Goal: Download file/media: Obtain a digital file from the website

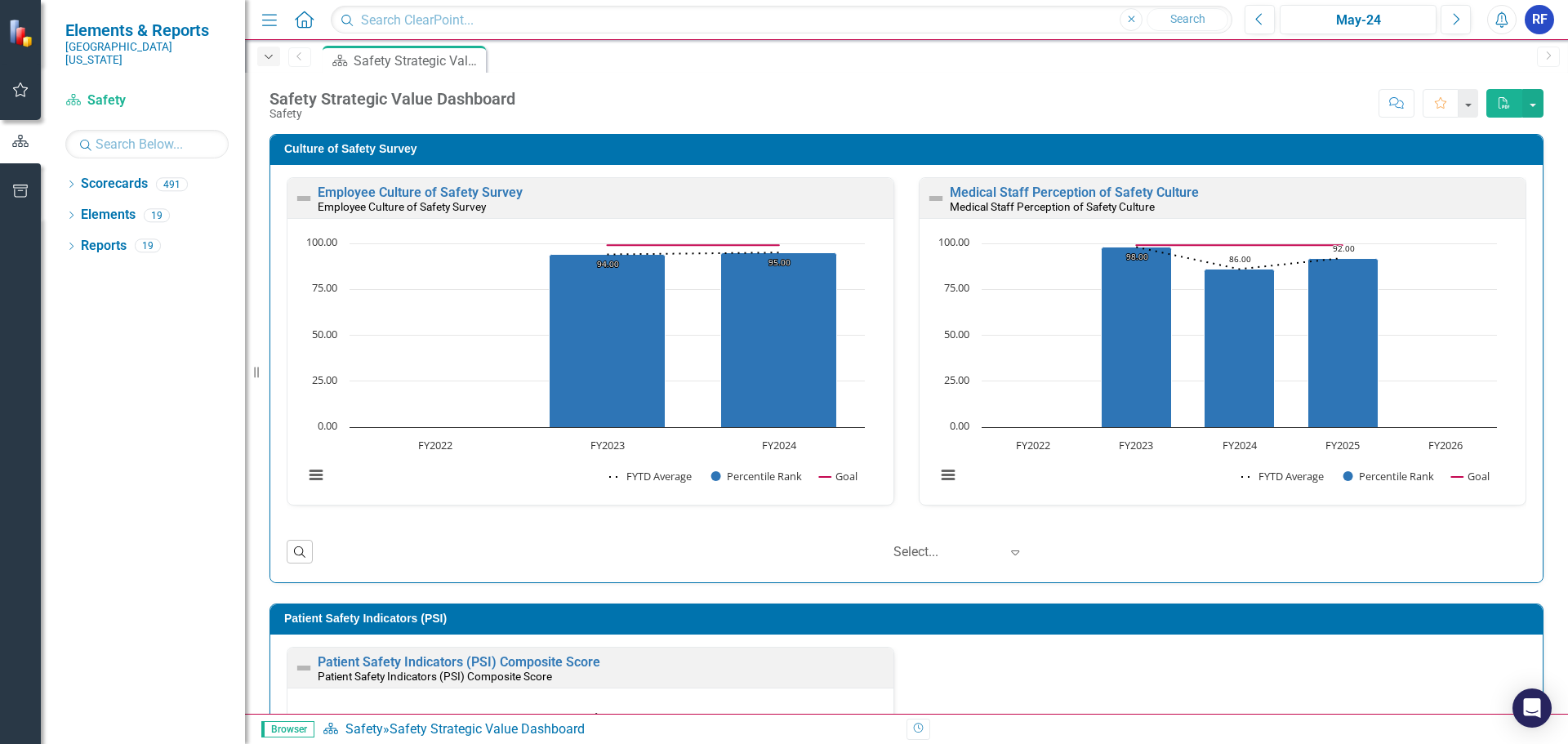
click at [266, 59] on icon "Dropdown" at bounding box center [268, 57] width 15 height 11
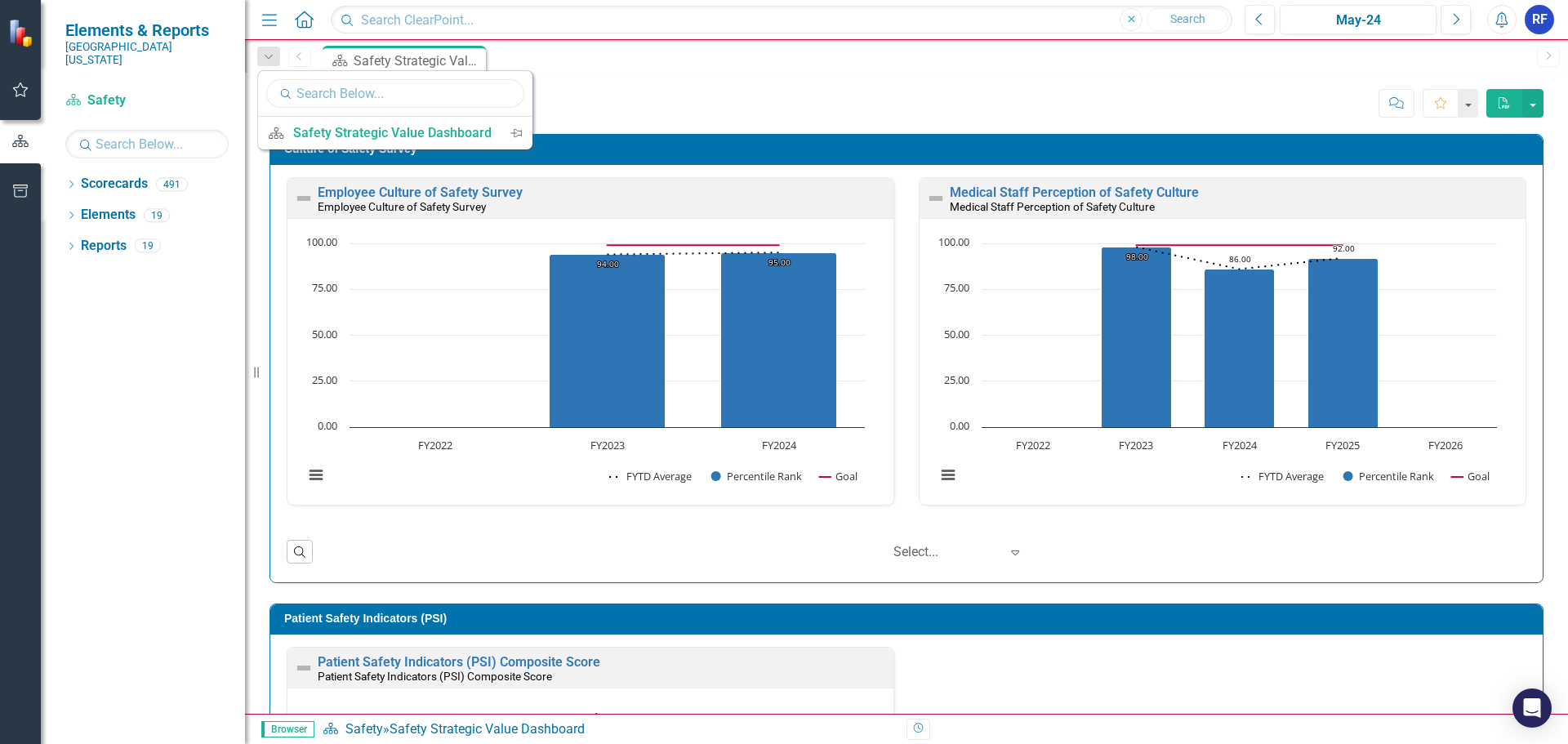
click at [354, 93] on input "text" at bounding box center [396, 93] width 258 height 29
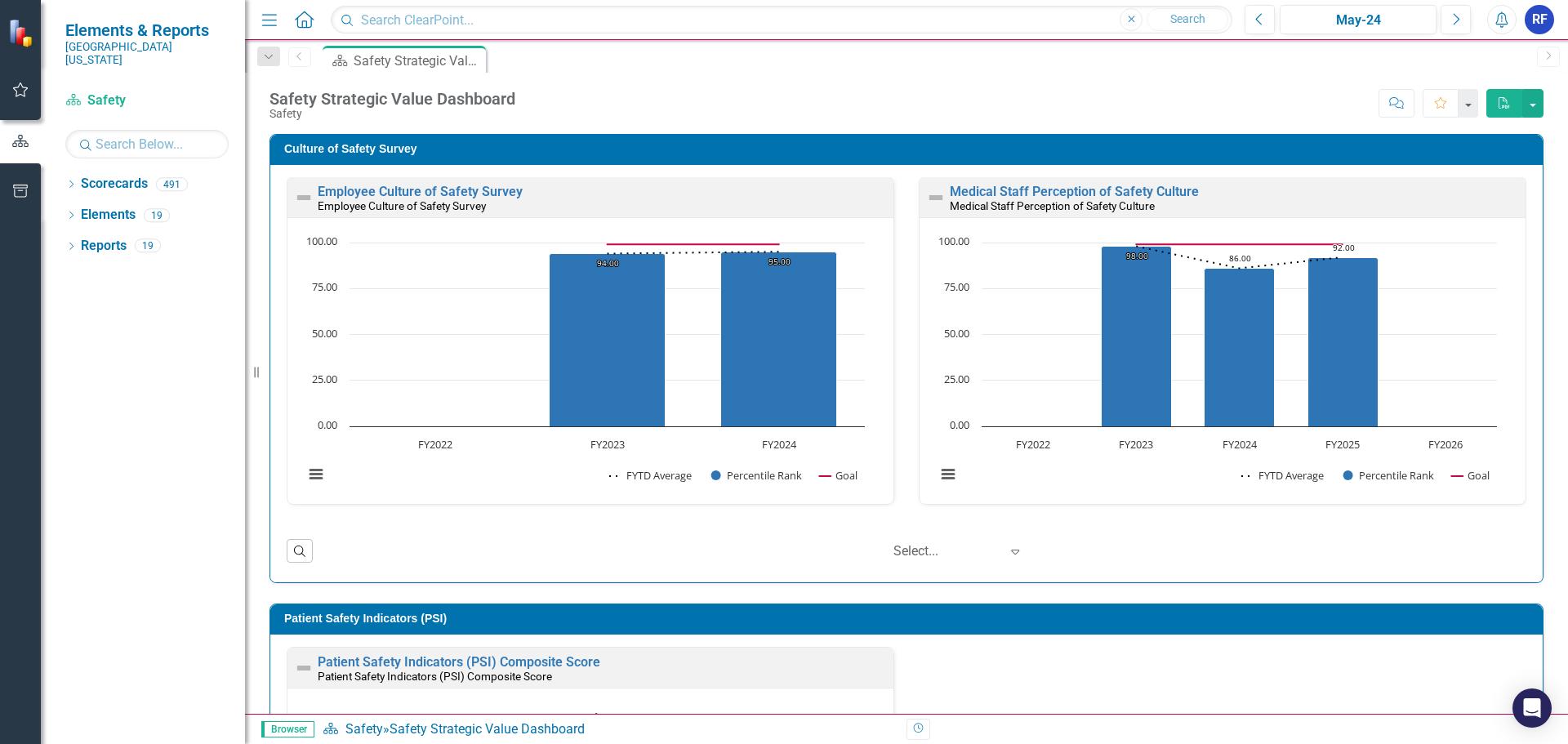
scroll to position [816, 0]
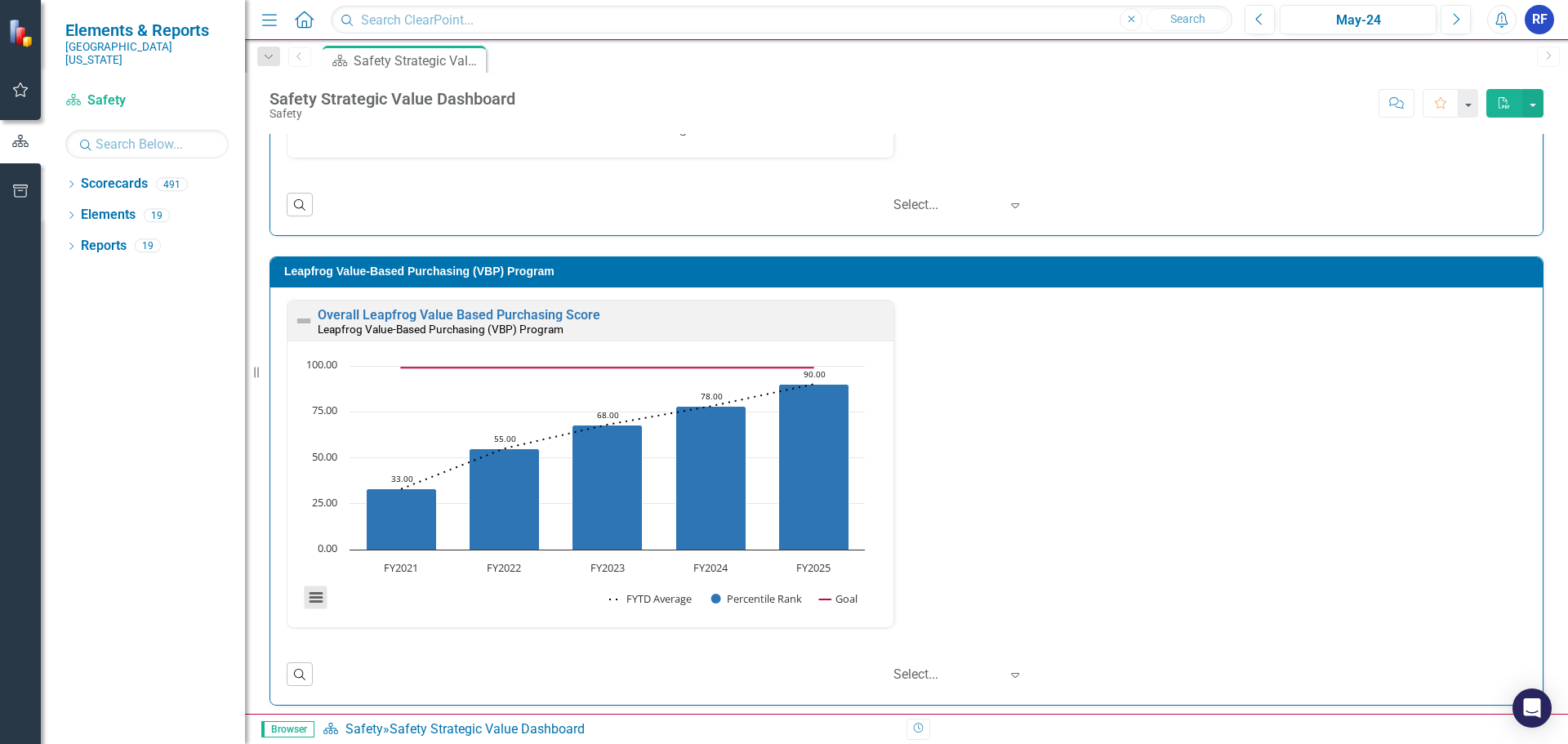
click at [320, 594] on button "View chart menu, Chart" at bounding box center [316, 597] width 23 height 23
click at [464, 311] on link "Overall Leapfrog Value Based Purchasing Score" at bounding box center [459, 315] width 282 height 16
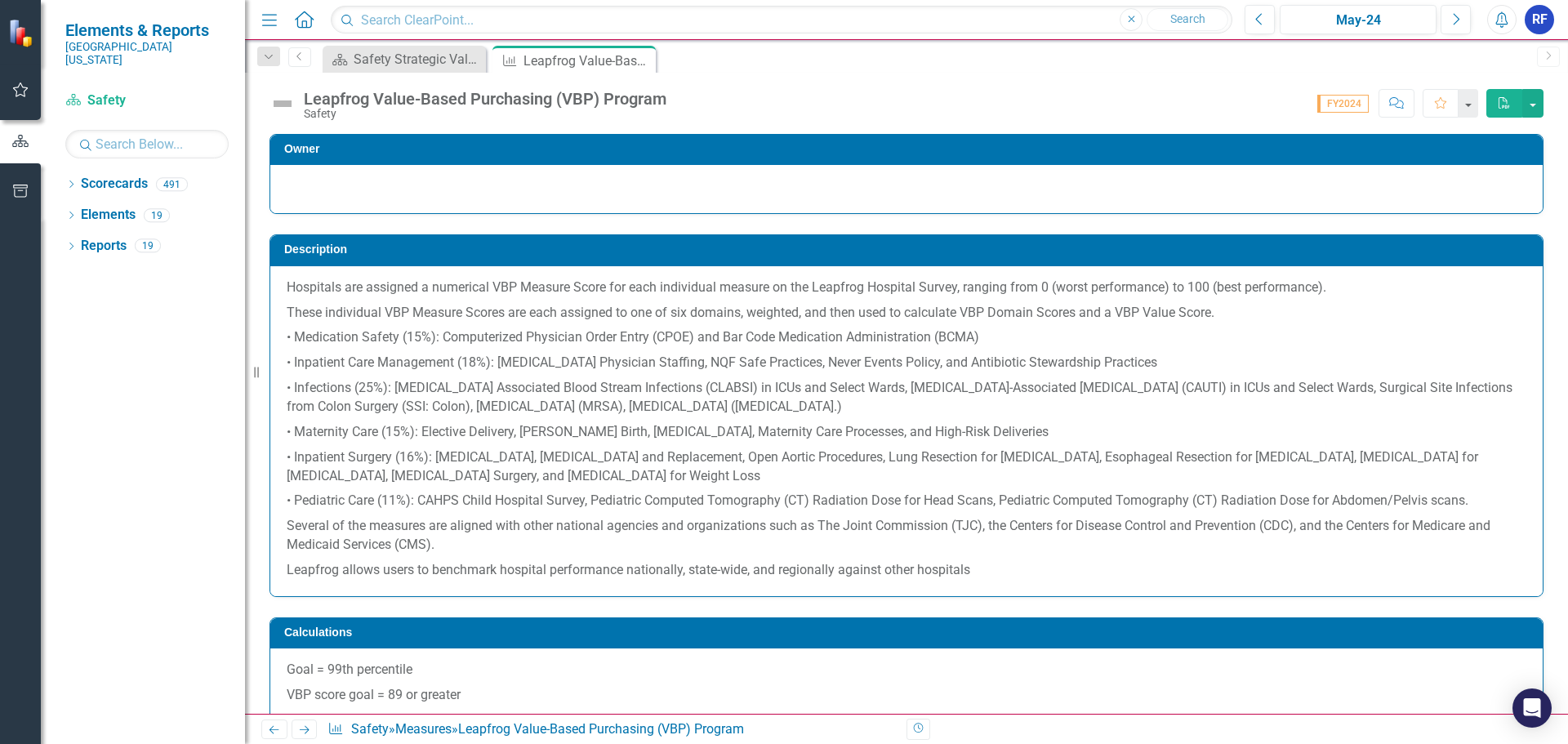
click at [289, 284] on p "Hospitals are assigned a numerical VBP Measure Score for each individual measur…" at bounding box center [907, 290] width 1240 height 22
drag, startPoint x: 286, startPoint y: 285, endPoint x: 510, endPoint y: 297, distance: 224.3
click at [510, 297] on div "Hospitals are assigned a numerical VBP Measure Score for each individual measur…" at bounding box center [907, 431] width 1273 height 330
click at [361, 16] on input "text" at bounding box center [781, 20] width 902 height 29
click at [261, 19] on icon "Menu" at bounding box center [269, 19] width 21 height 17
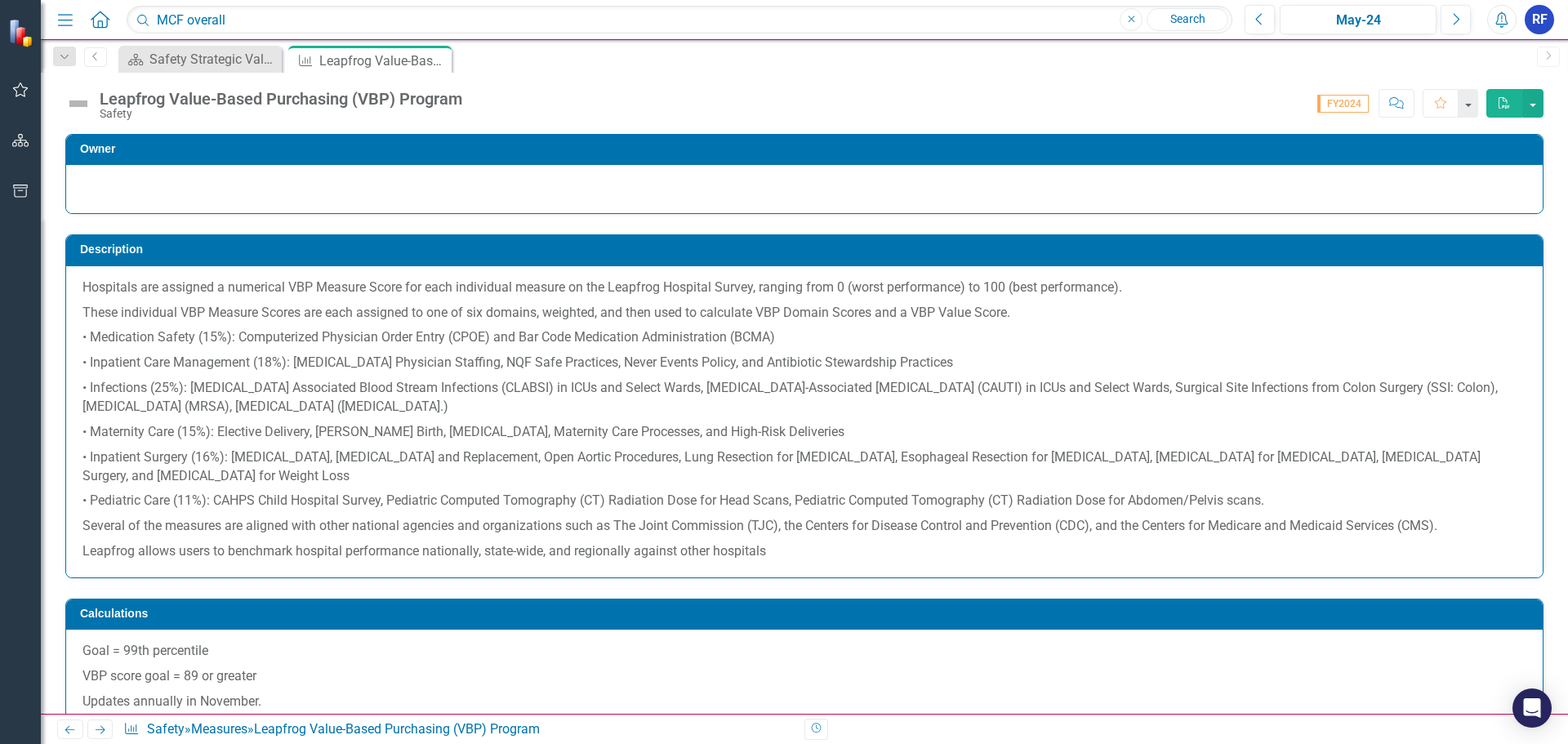
click at [100, 17] on icon "Home" at bounding box center [99, 19] width 21 height 17
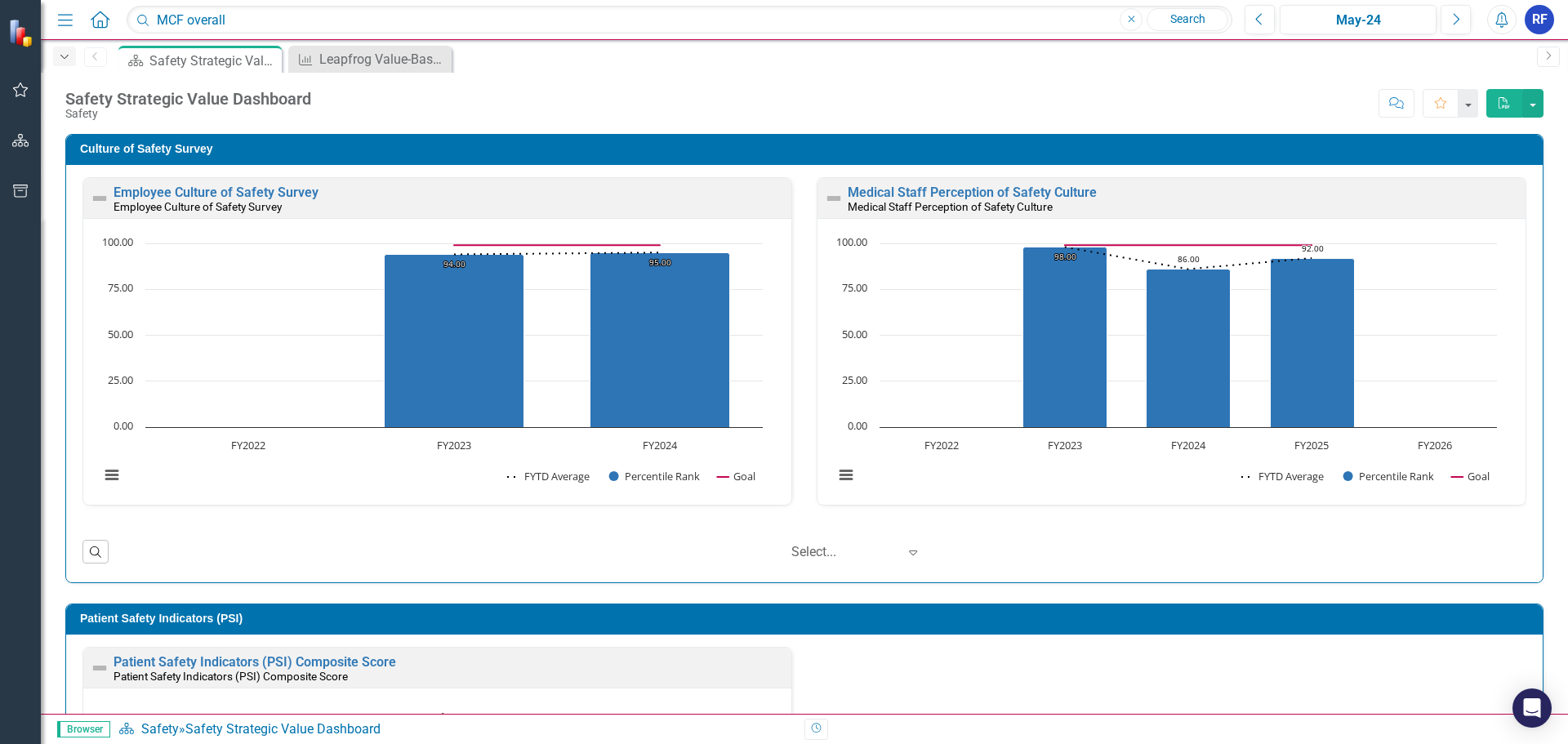
click at [61, 57] on icon "Dropdown" at bounding box center [65, 57] width 15 height 11
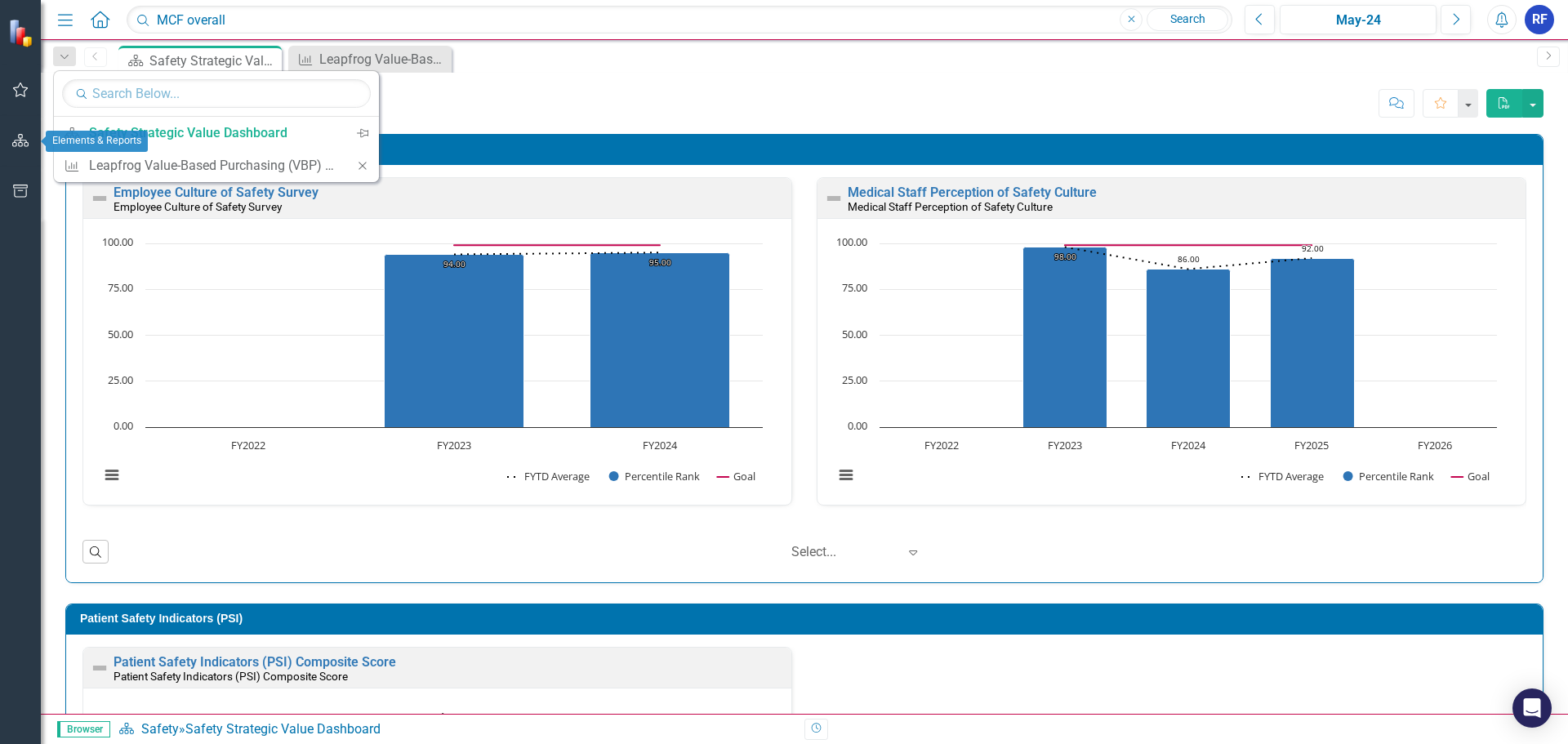
click at [25, 146] on icon "button" at bounding box center [20, 140] width 17 height 13
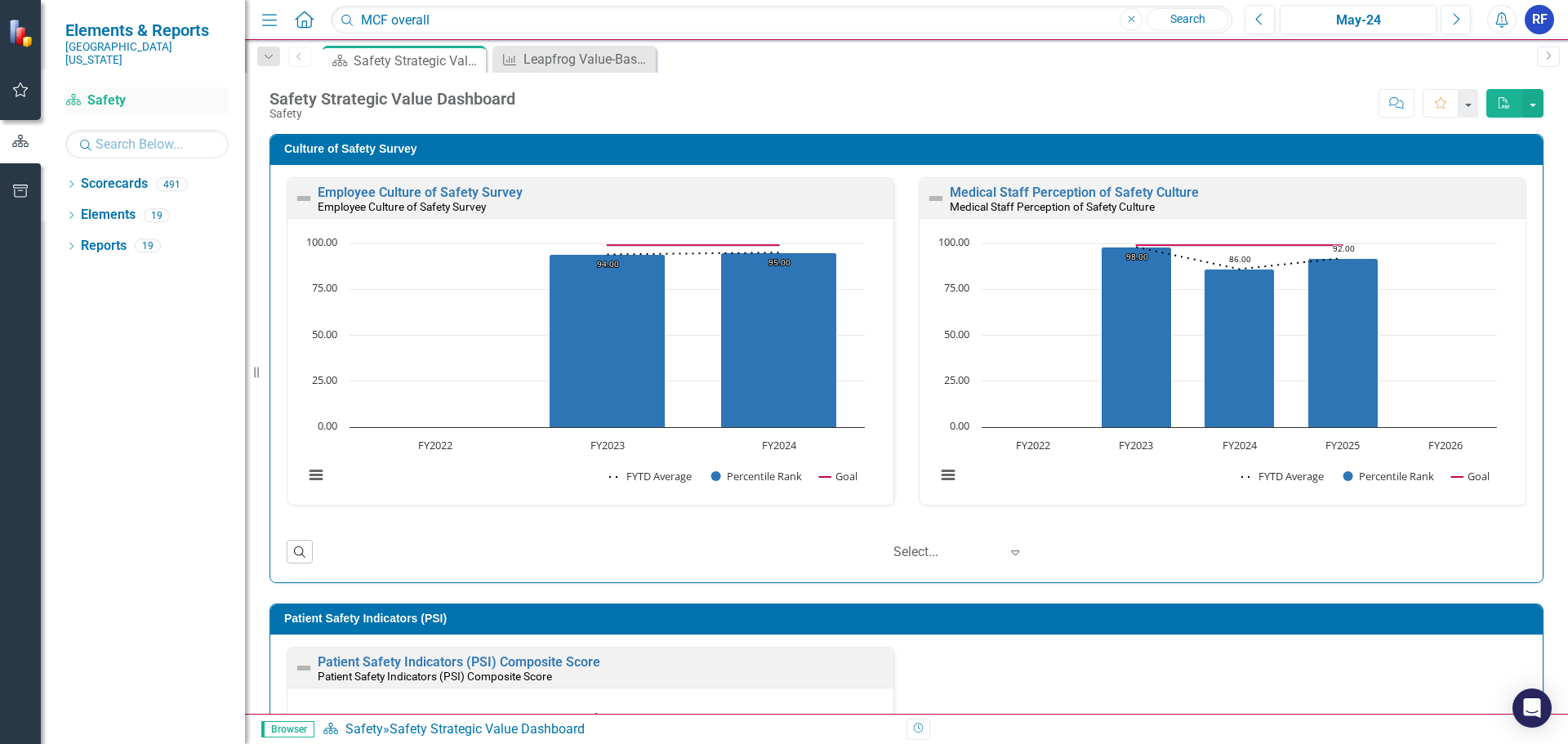
click at [88, 91] on link "Scorecard Safety" at bounding box center [147, 100] width 163 height 19
click at [110, 91] on link "Scorecard Safety" at bounding box center [147, 100] width 163 height 19
click at [23, 40] on img at bounding box center [21, 32] width 31 height 31
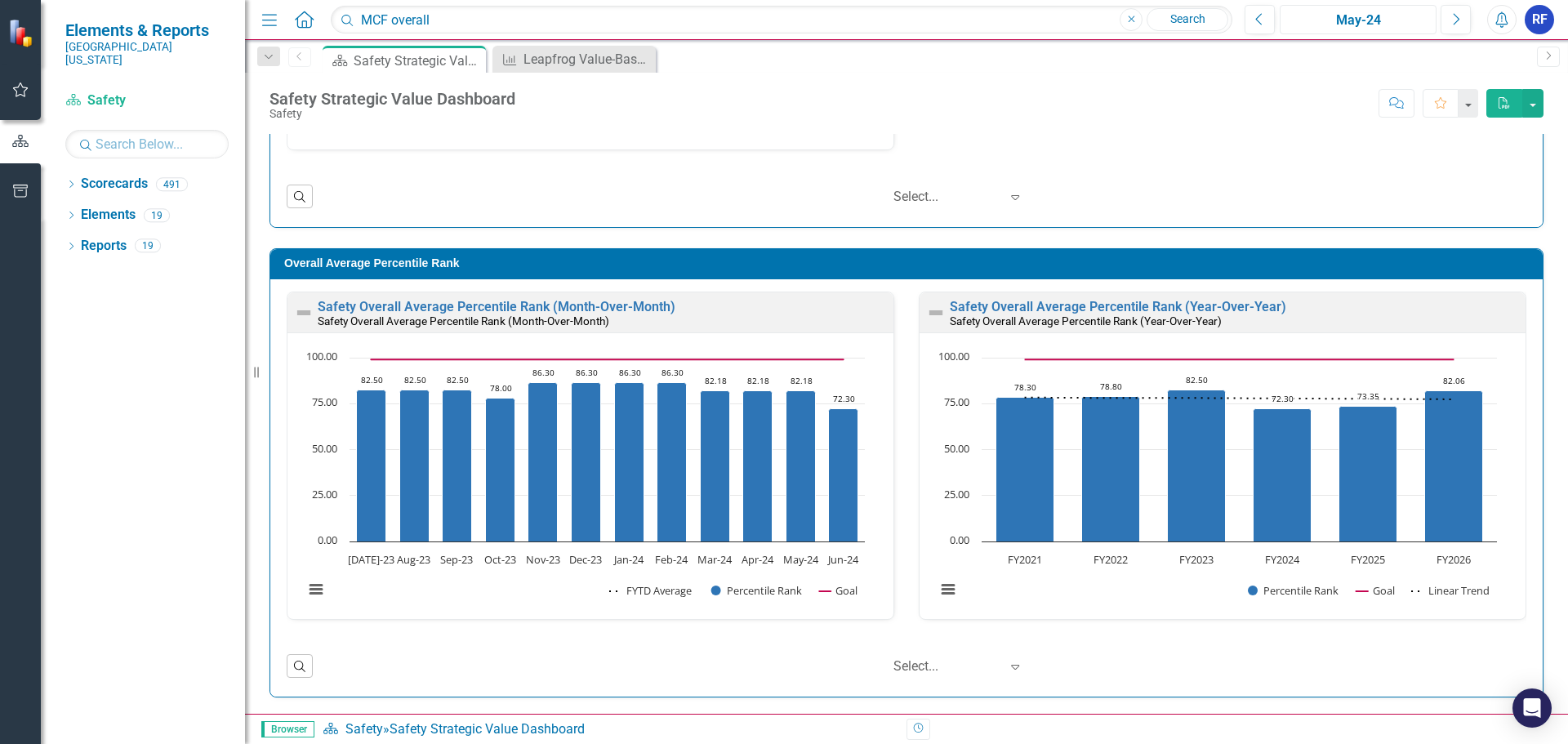
click at [1381, 17] on div "May-24" at bounding box center [1358, 20] width 145 height 20
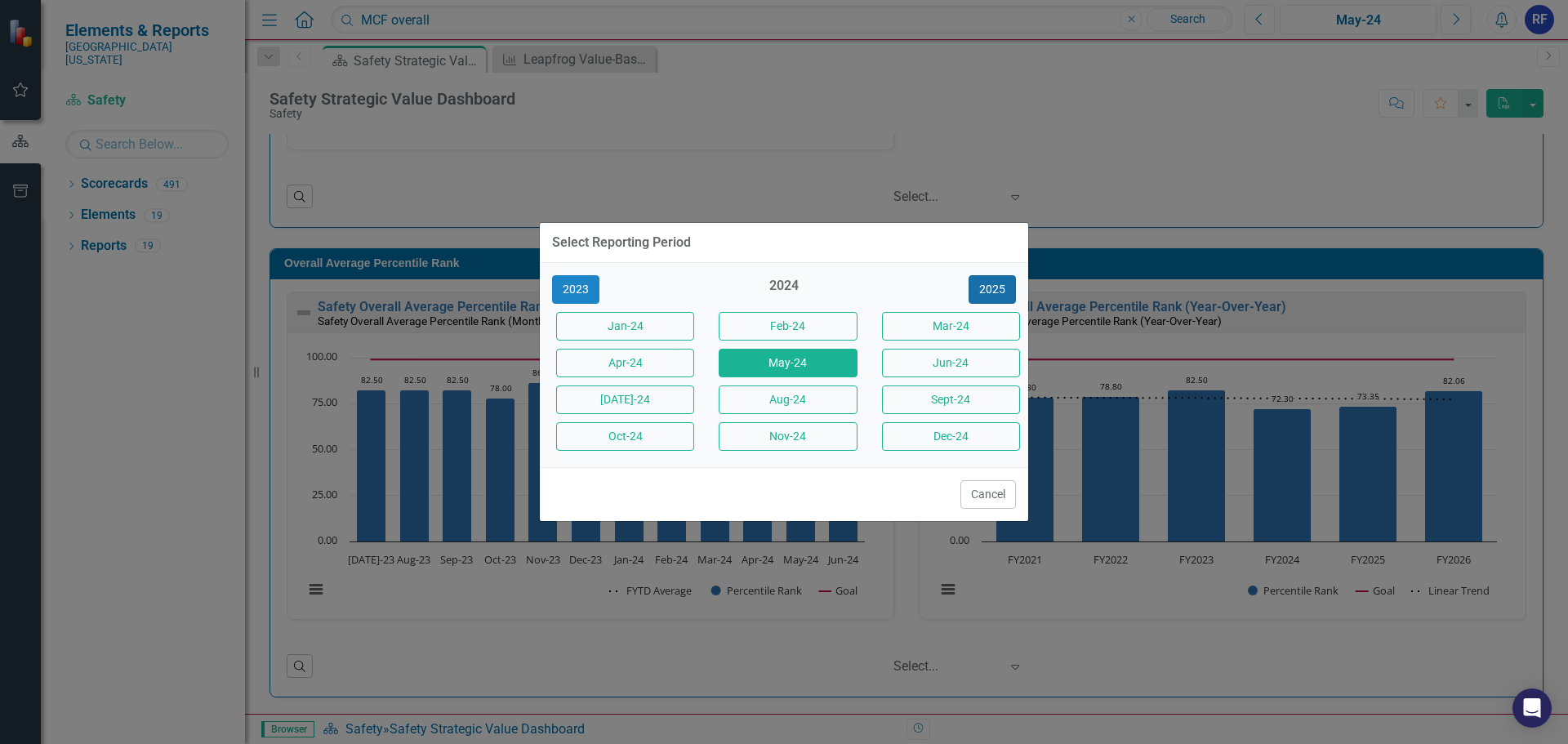
click at [990, 284] on button "2025" at bounding box center [992, 289] width 47 height 29
click at [957, 406] on button "Sept-25" at bounding box center [951, 399] width 138 height 29
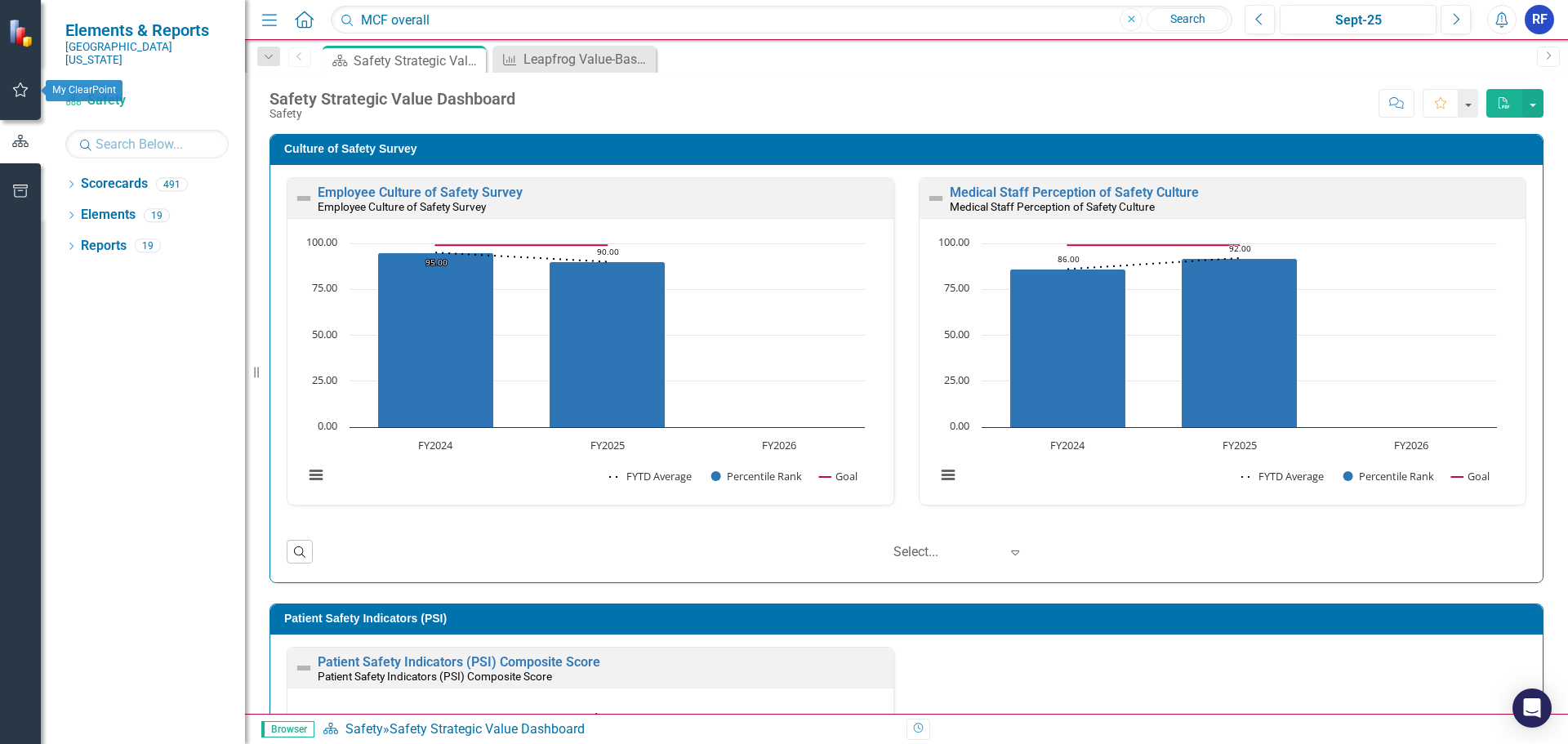
click at [23, 88] on icon "button" at bounding box center [20, 90] width 17 height 13
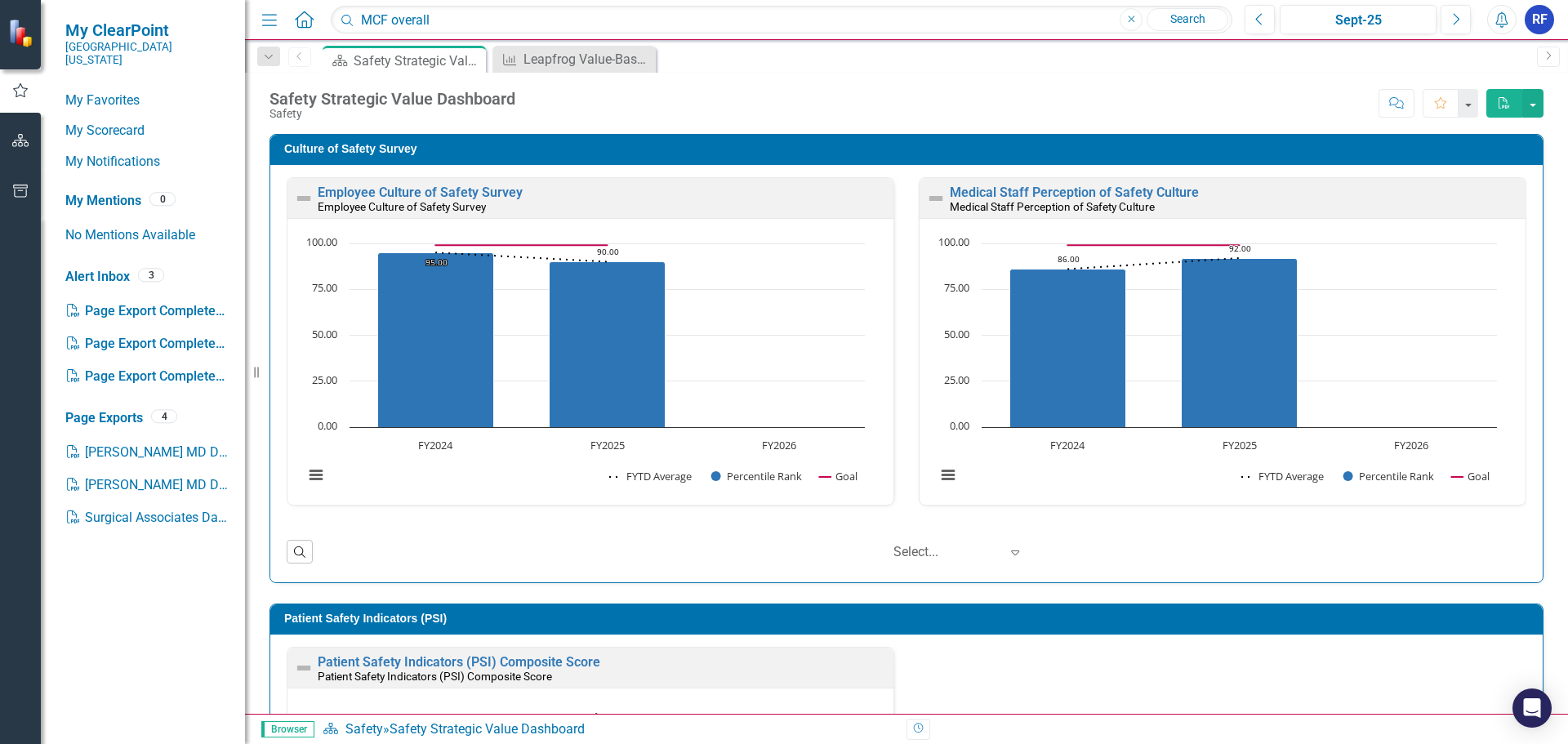
click at [102, 37] on span "My ClearPoint" at bounding box center [147, 30] width 163 height 20
click at [108, 37] on span "My ClearPoint" at bounding box center [147, 30] width 163 height 20
click at [296, 19] on icon at bounding box center [304, 19] width 19 height 17
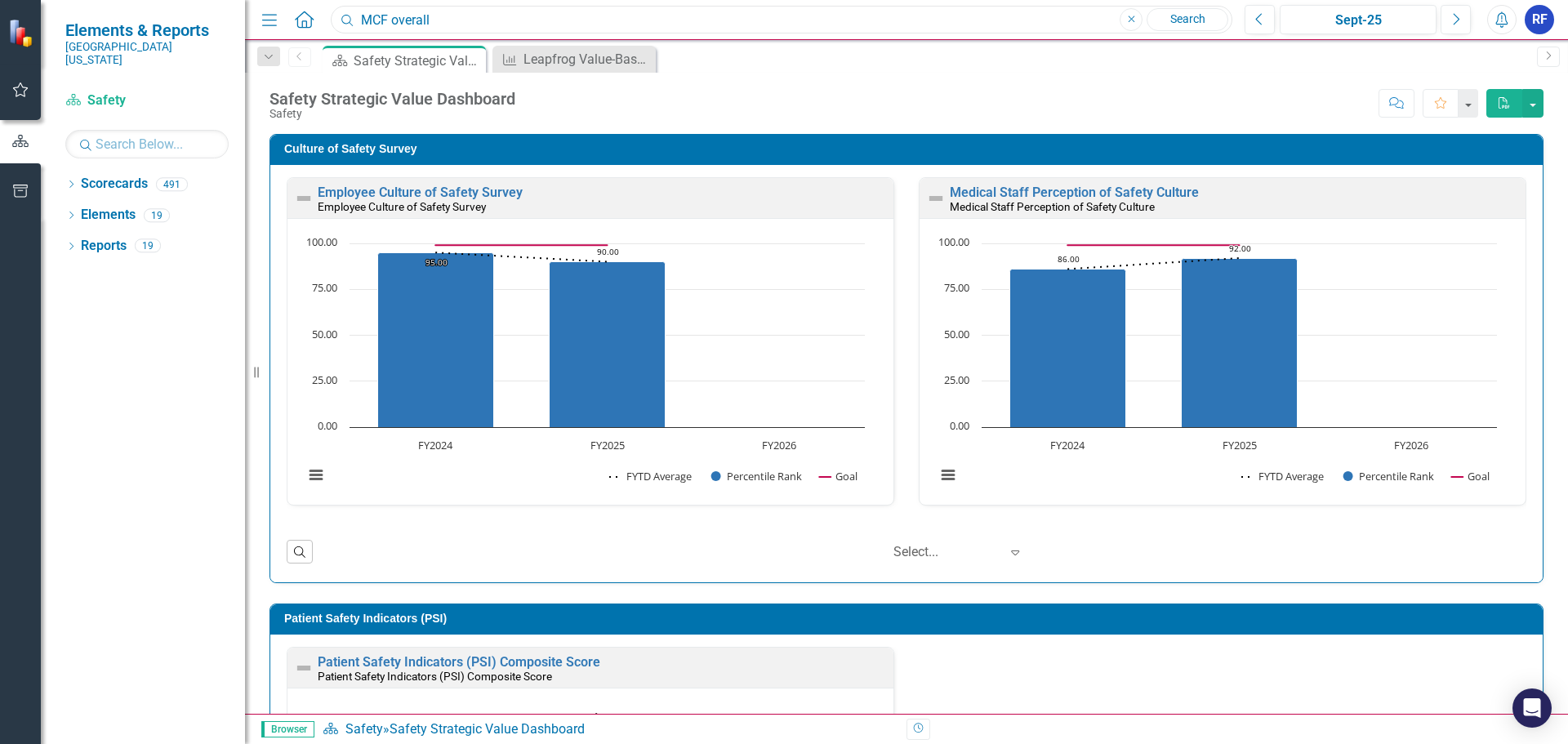
click at [478, 23] on input "MCF overall" at bounding box center [781, 20] width 902 height 29
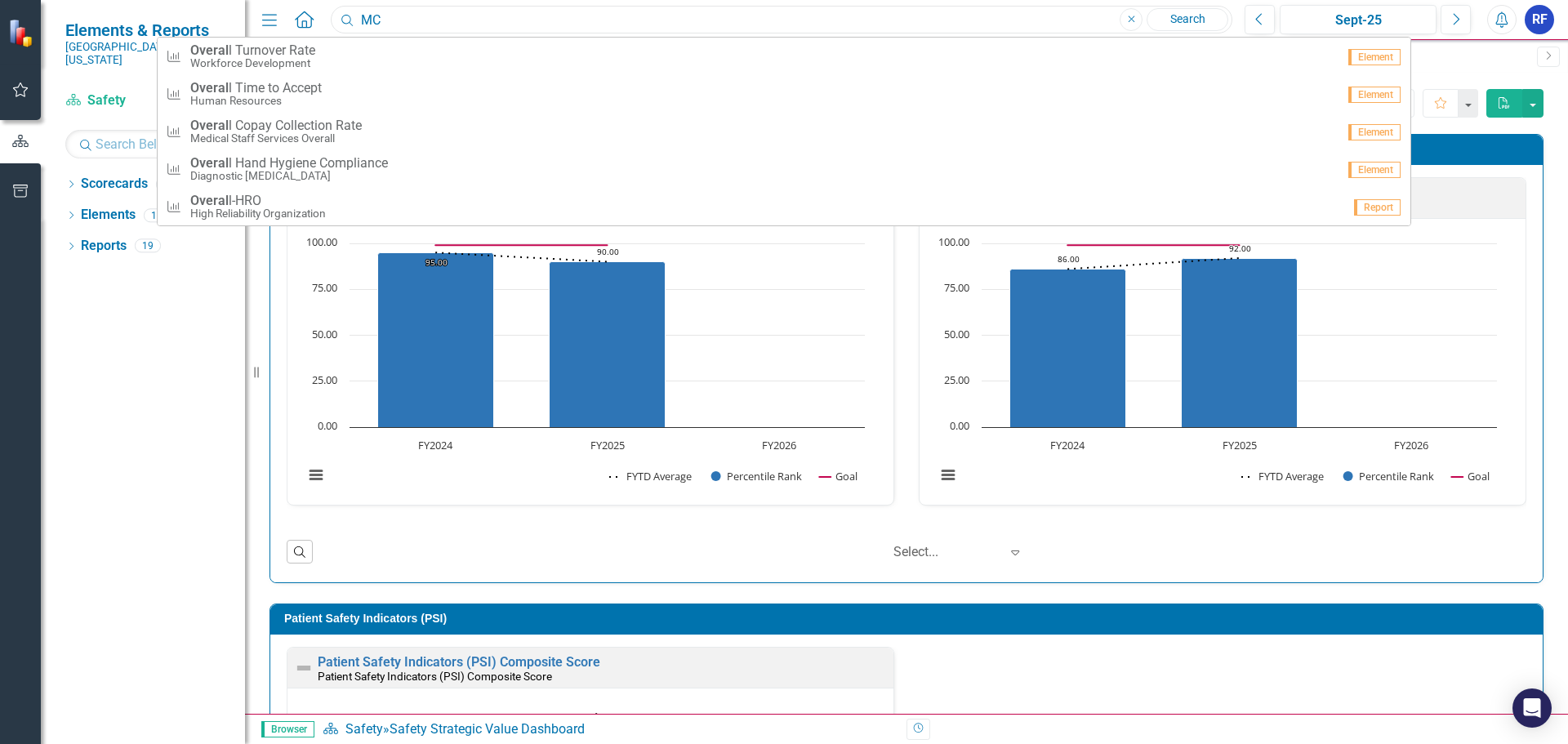
type input "M"
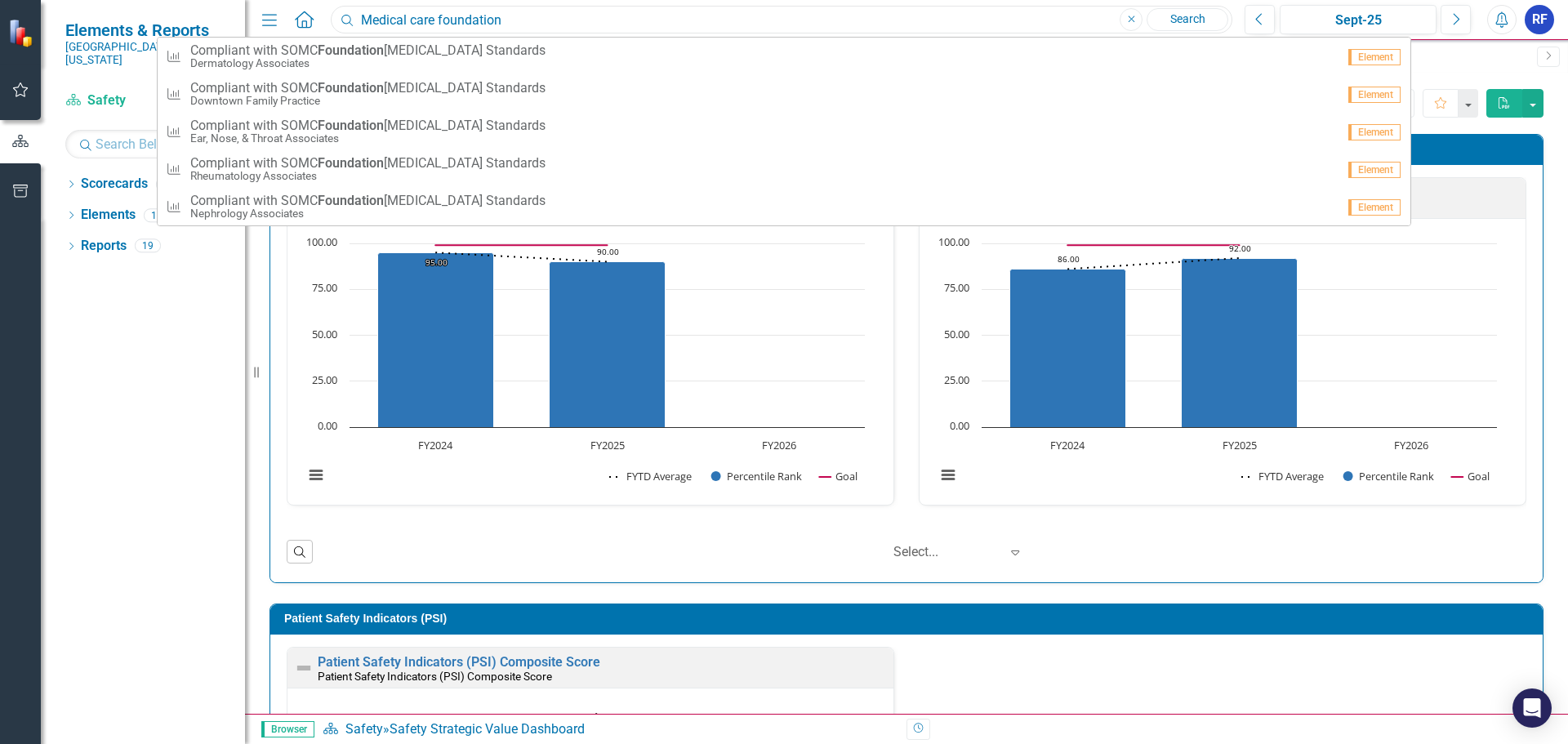
type input "Medical care foundation"
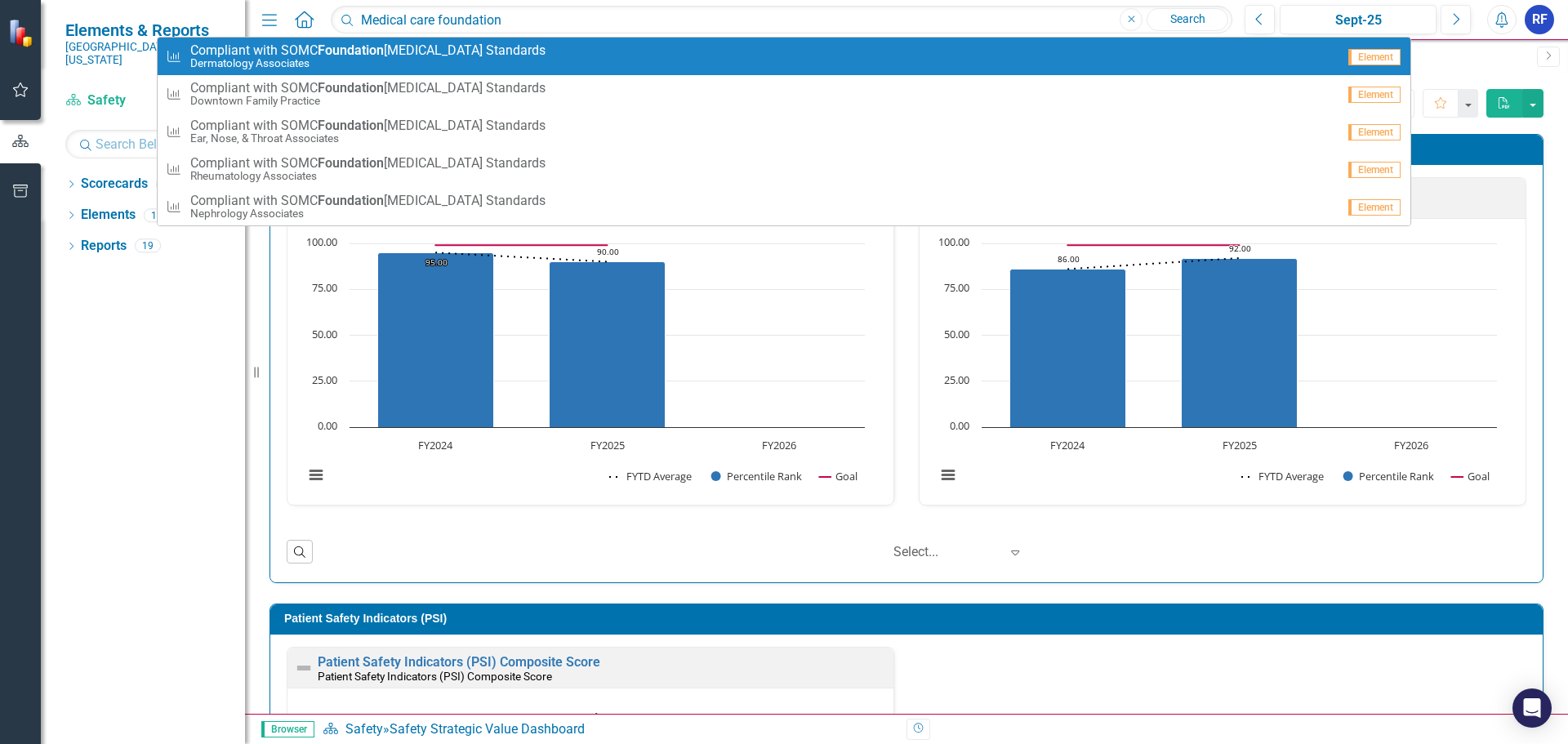
click at [1200, 16] on link "Search" at bounding box center [1187, 20] width 82 height 23
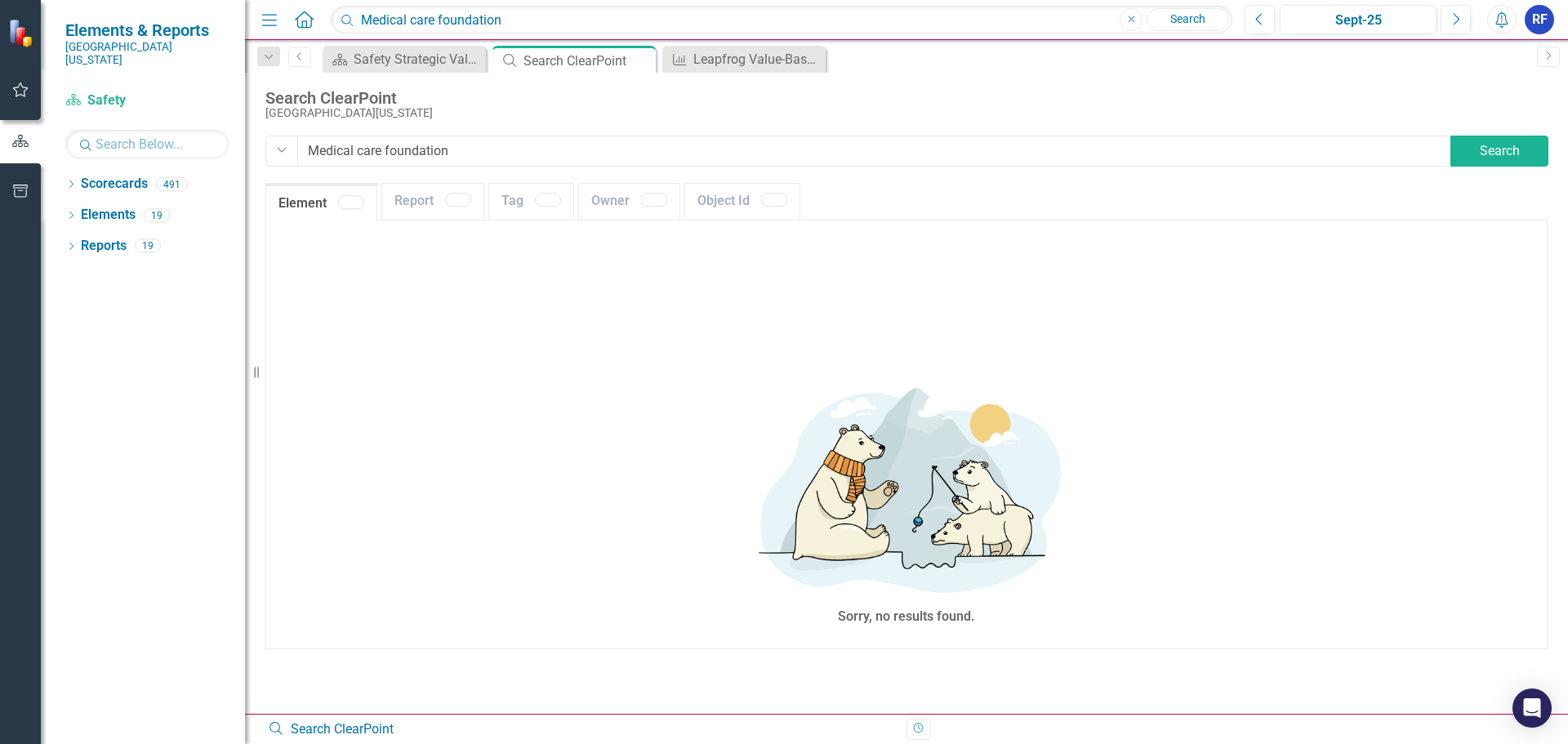
type input "Medical+care+foundation"
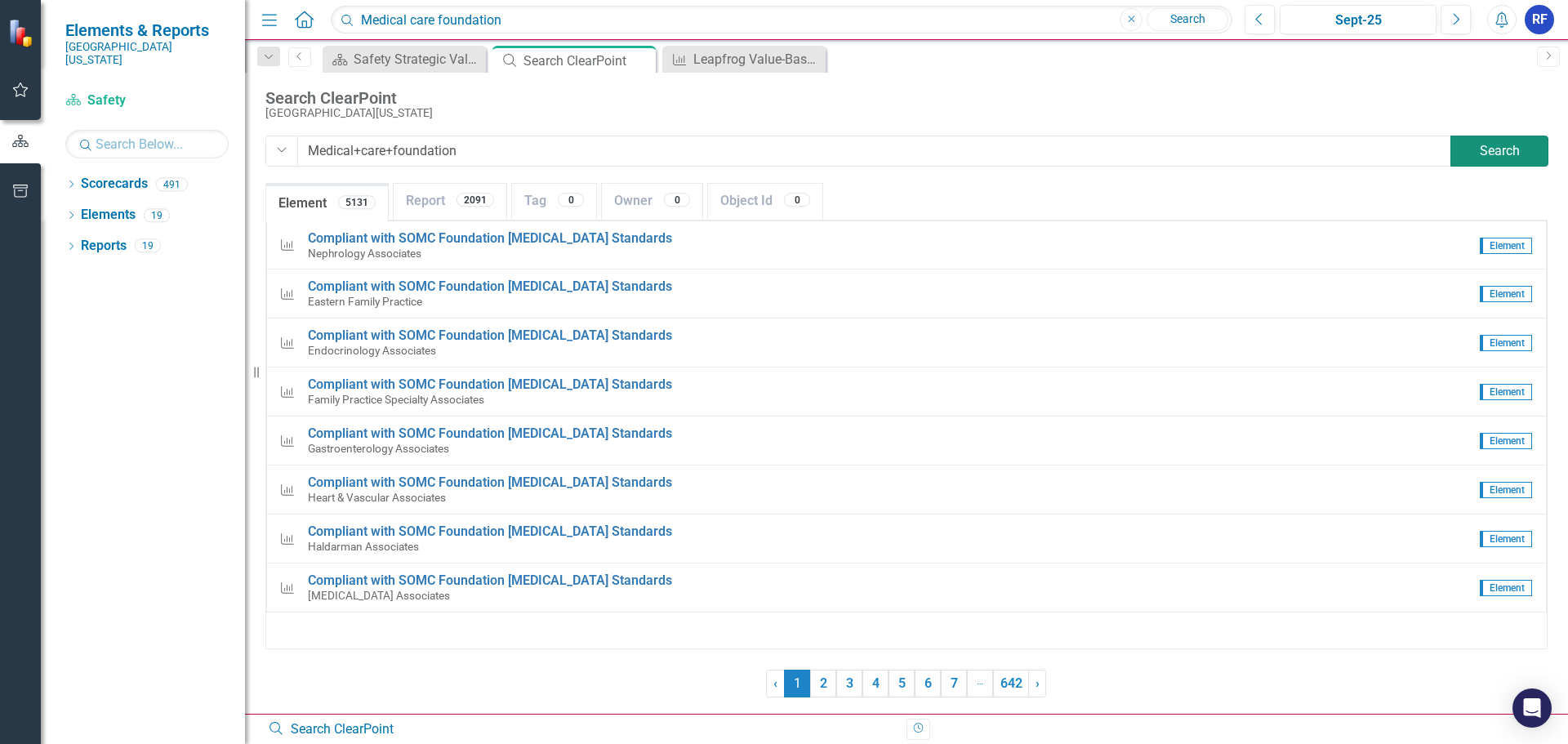
click at [1470, 159] on button "Search" at bounding box center [1499, 150] width 98 height 31
click at [80, 172] on div "Dropdown Scorecards 491" at bounding box center [154, 186] width 179 height 31
click at [73, 181] on icon "Dropdown" at bounding box center [71, 186] width 11 height 9
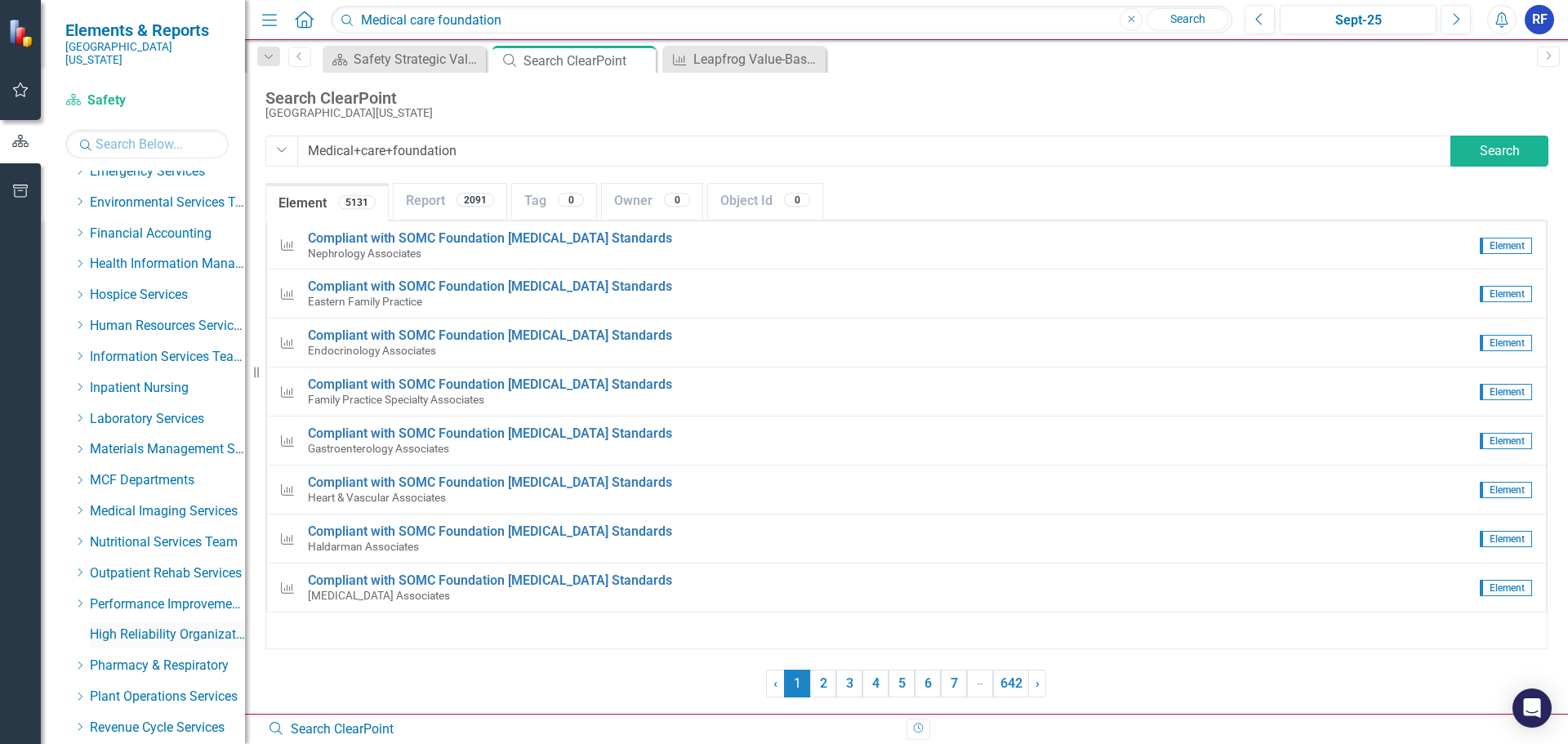
scroll to position [571, 0]
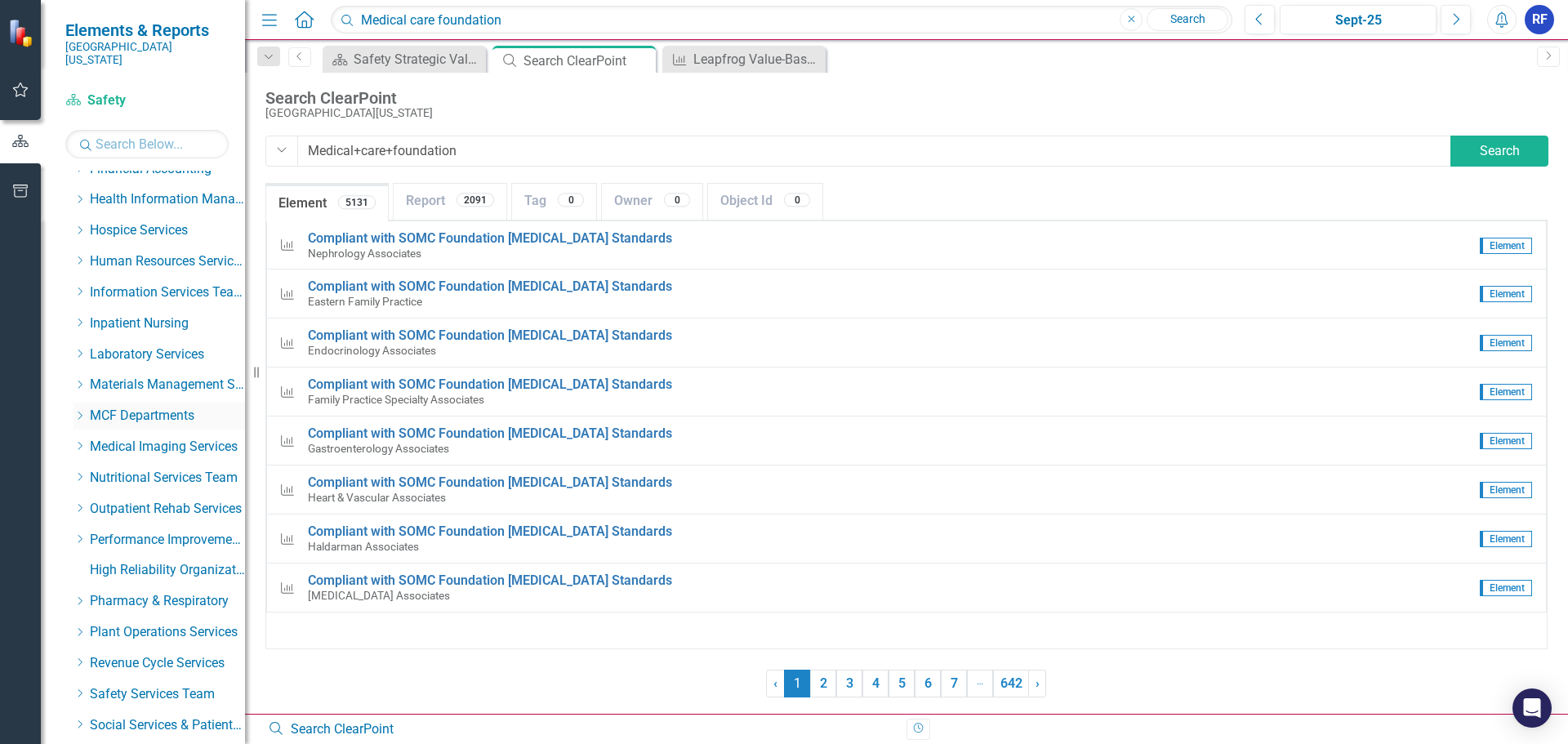
click at [126, 407] on link "MCF Departments" at bounding box center [167, 416] width 155 height 19
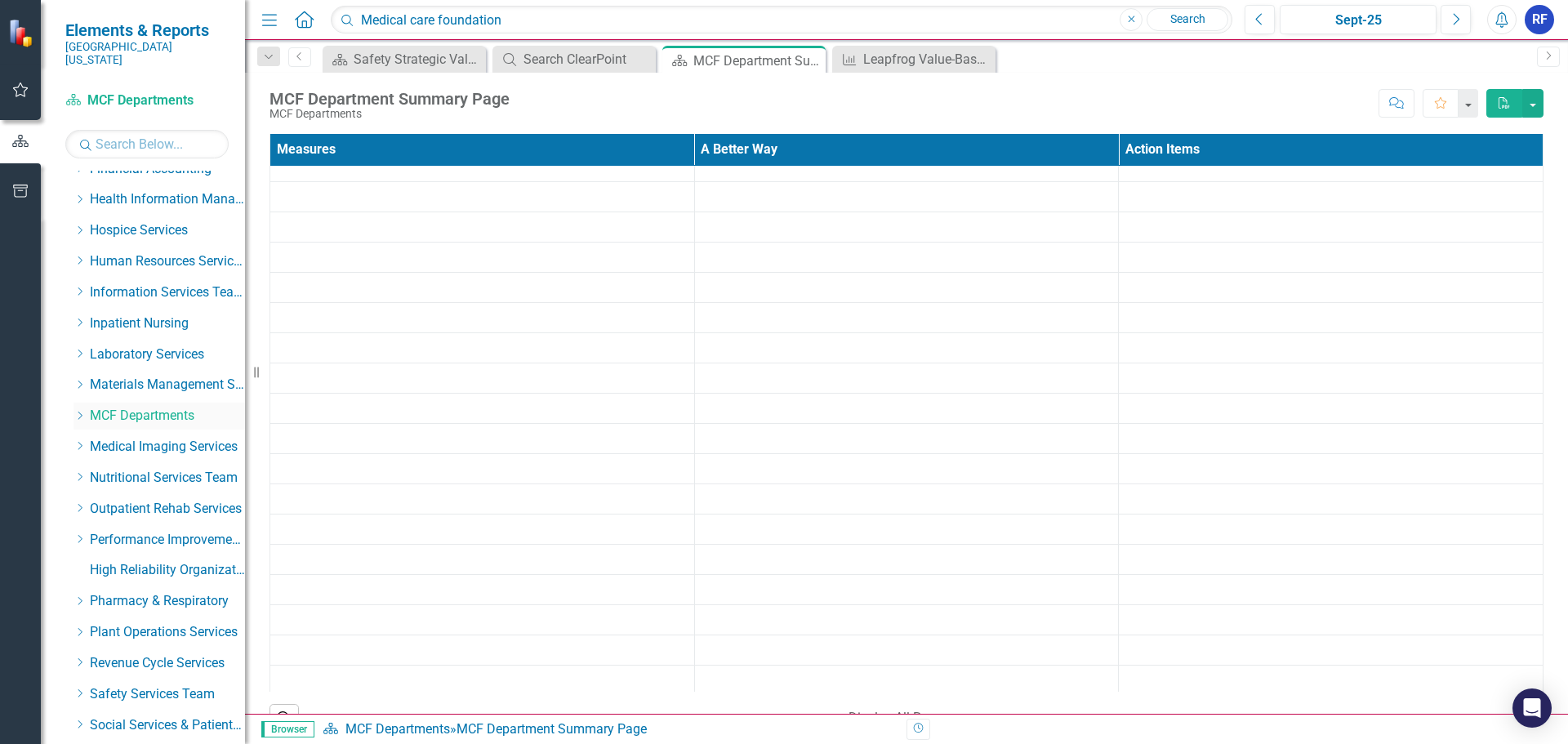
scroll to position [245, 0]
click at [78, 409] on div "Dropdown" at bounding box center [79, 415] width 12 height 14
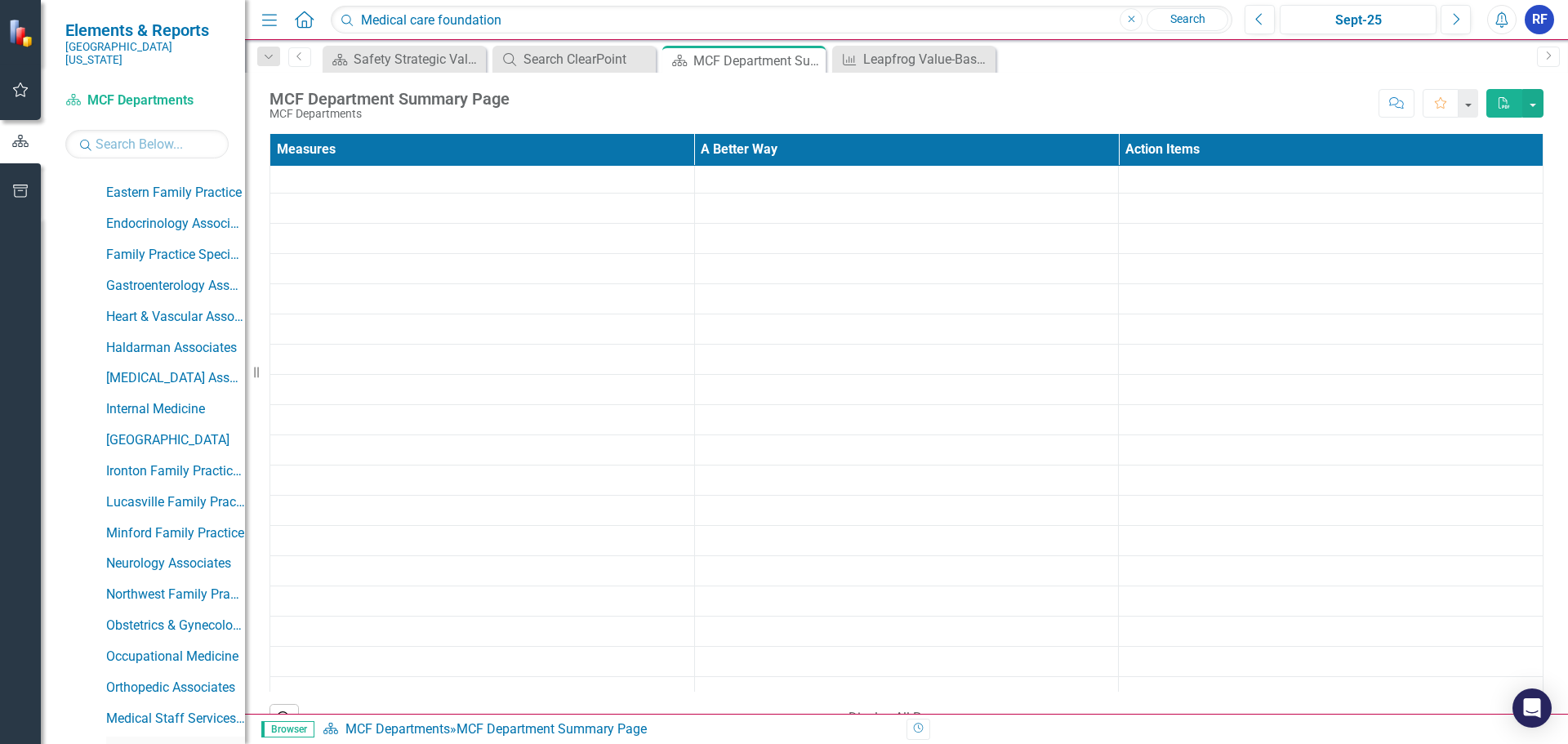
scroll to position [1062, 0]
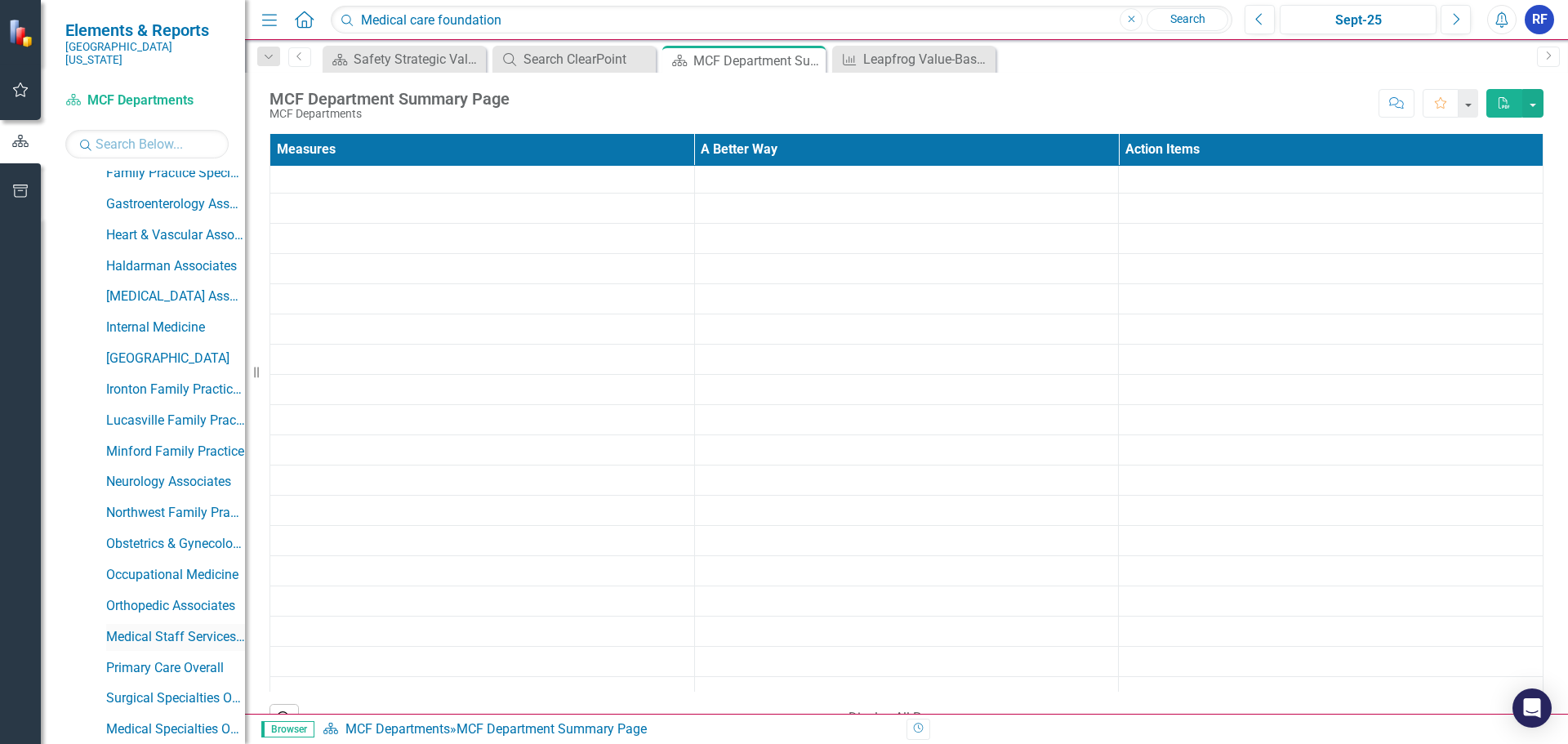
click at [175, 628] on link "Medical Staff Services Overall" at bounding box center [175, 637] width 138 height 19
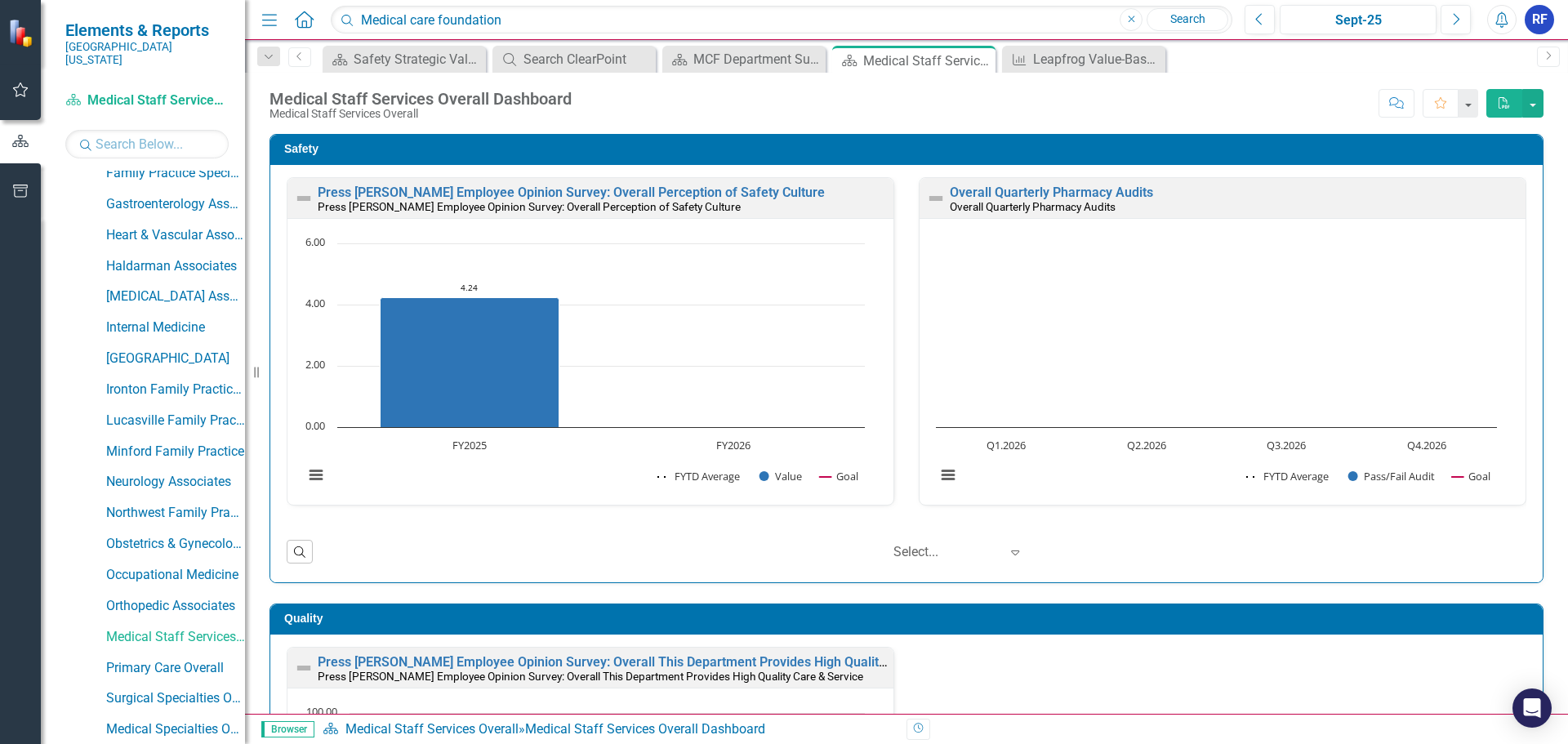
click at [1508, 105] on icon "PDF" at bounding box center [1505, 103] width 15 height 11
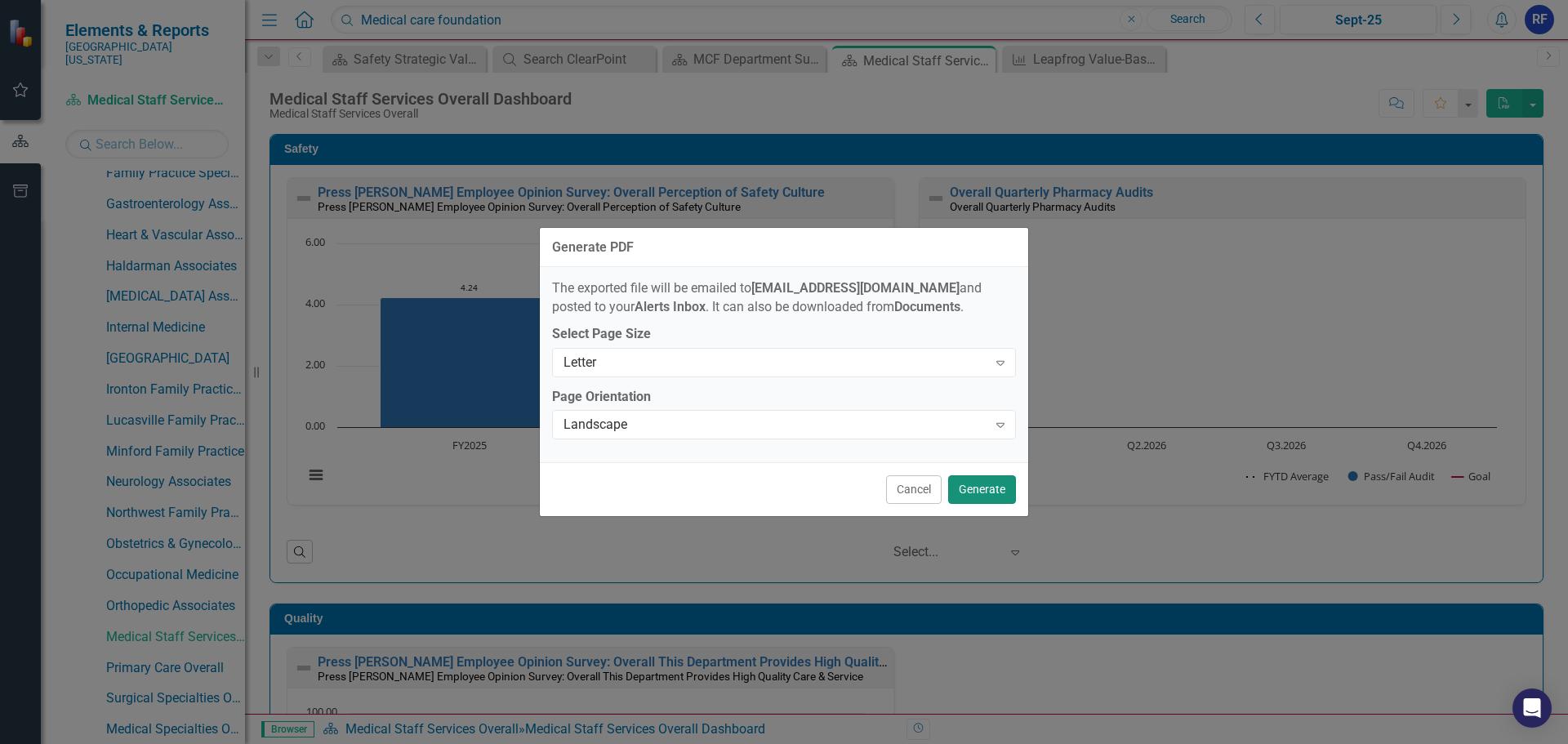
click at [973, 492] on button "Generate" at bounding box center [982, 489] width 68 height 29
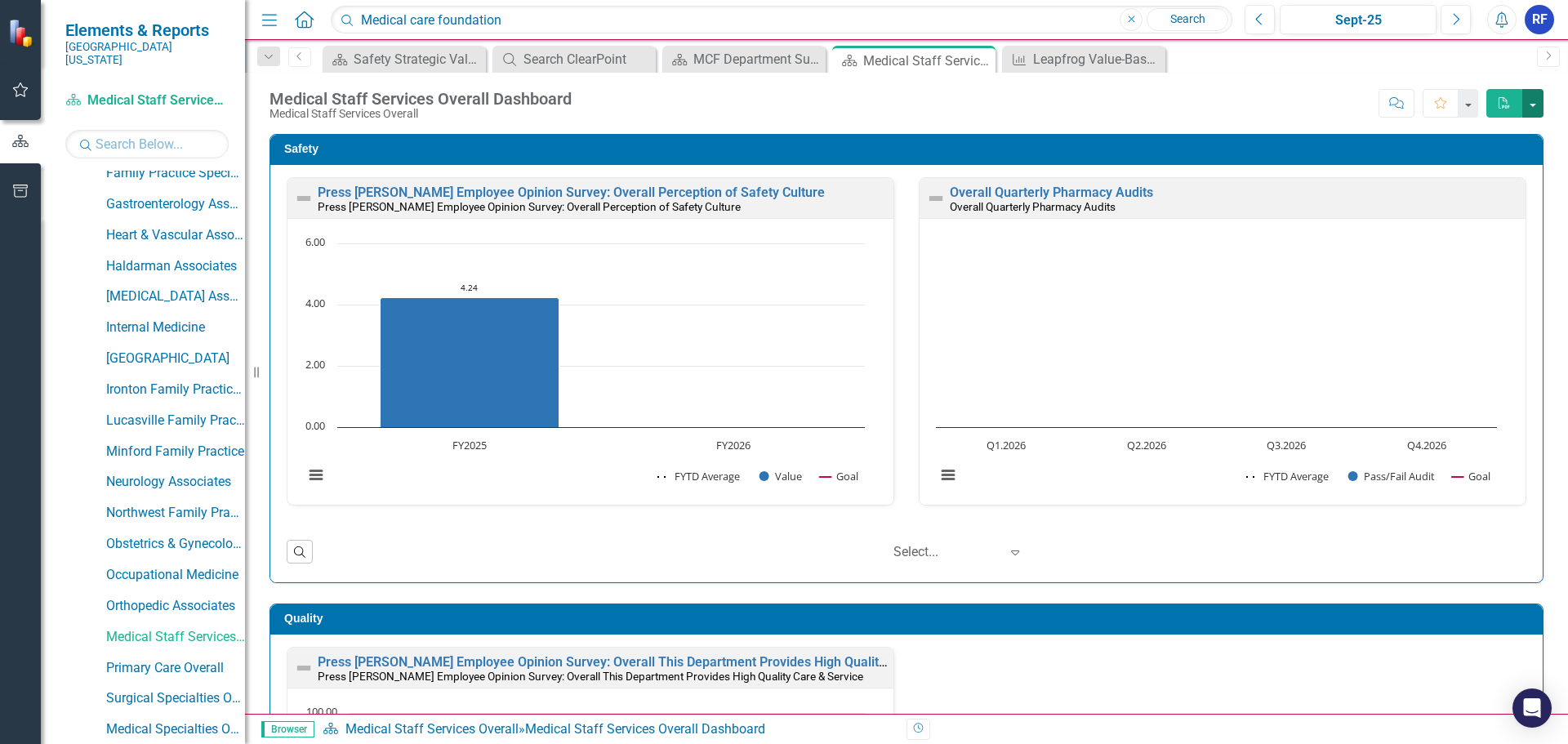
click at [1531, 105] on button "button" at bounding box center [1533, 103] width 21 height 29
click at [1515, 132] on link "PDF Export to PDF" at bounding box center [1478, 133] width 129 height 31
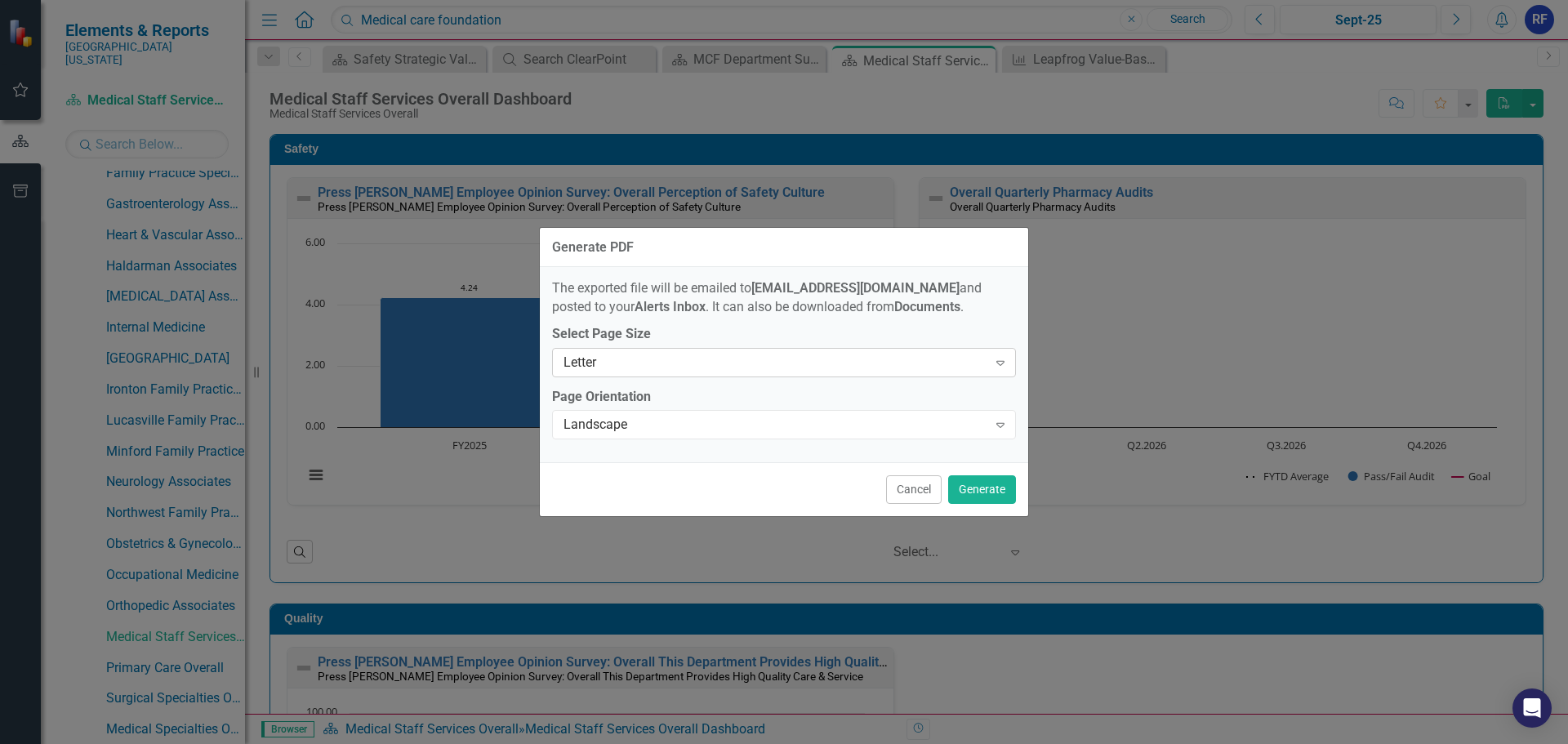
click at [934, 359] on div "Letter" at bounding box center [776, 362] width 424 height 19
click at [998, 425] on icon at bounding box center [1000, 424] width 8 height 5
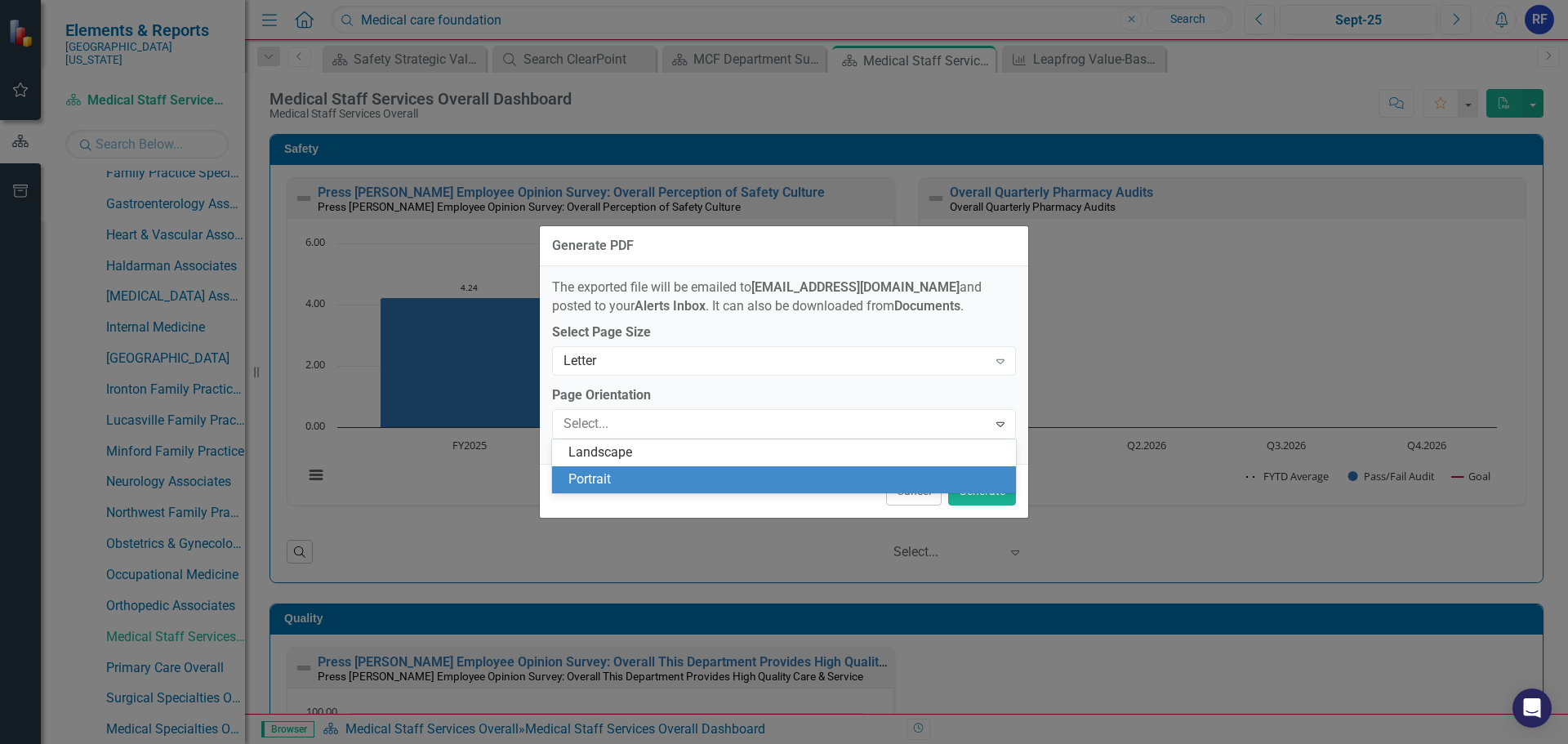
click at [671, 483] on div "Portrait" at bounding box center [787, 479] width 438 height 19
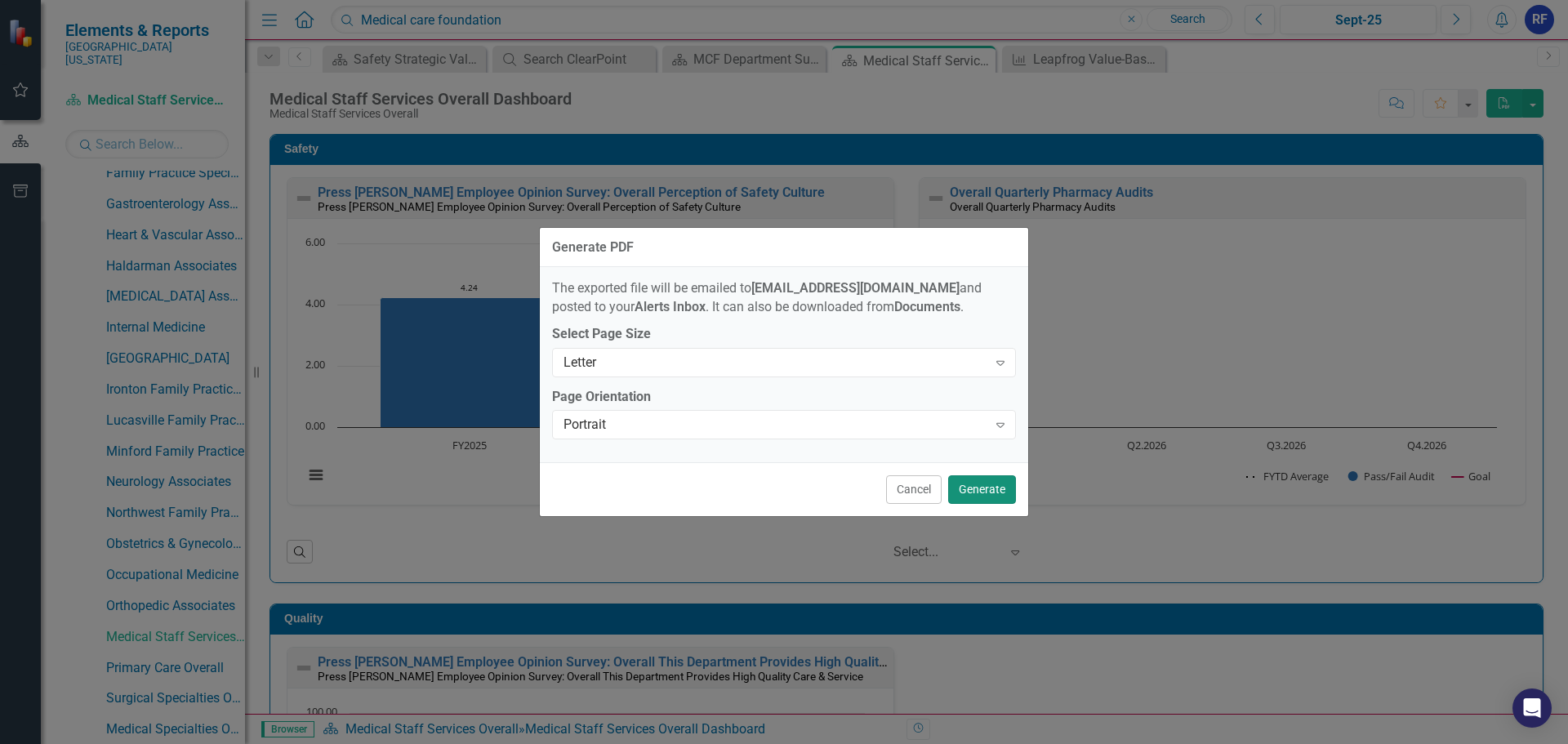
click at [990, 500] on button "Generate" at bounding box center [982, 489] width 68 height 29
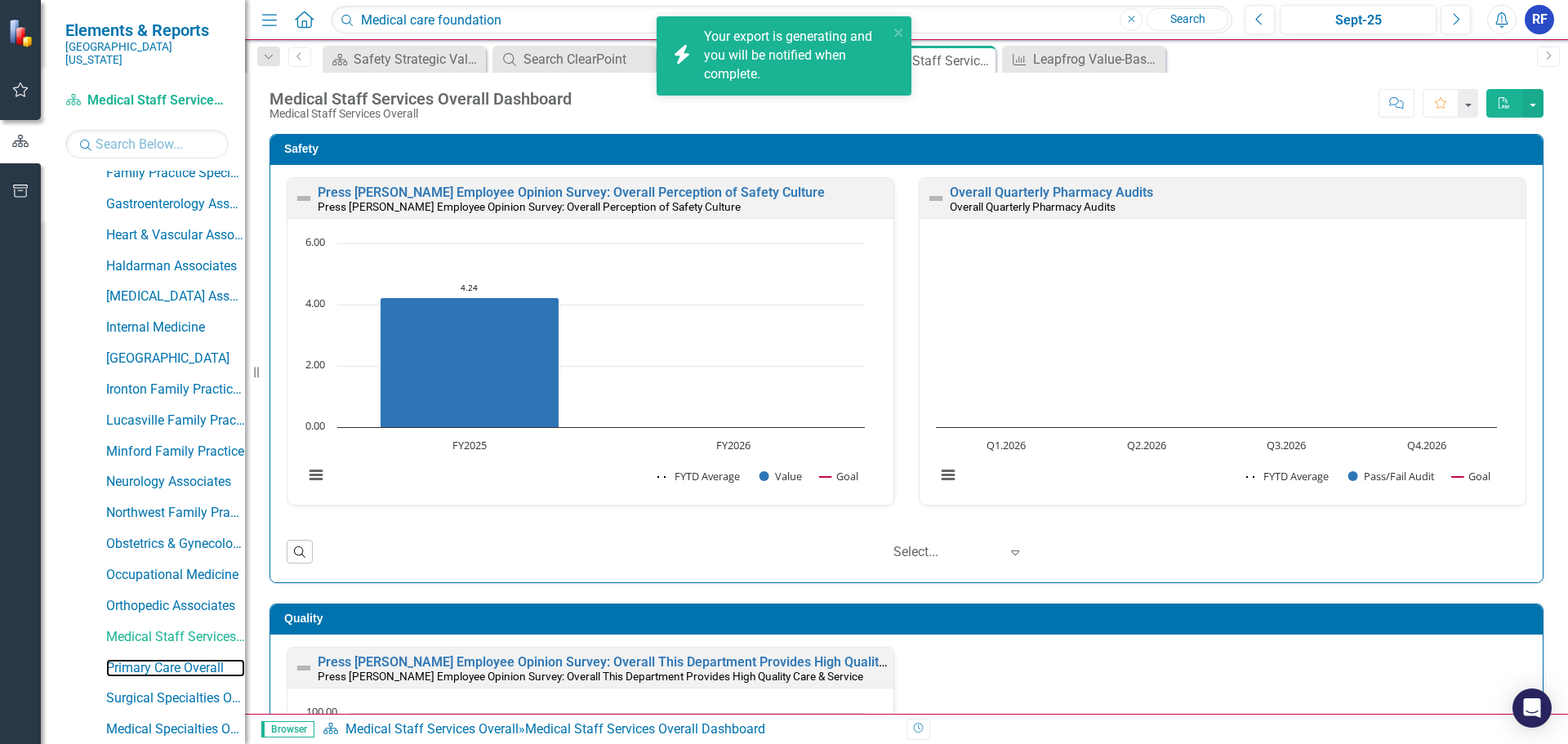
click at [186, 659] on link "Primary Care Overall" at bounding box center [175, 669] width 138 height 19
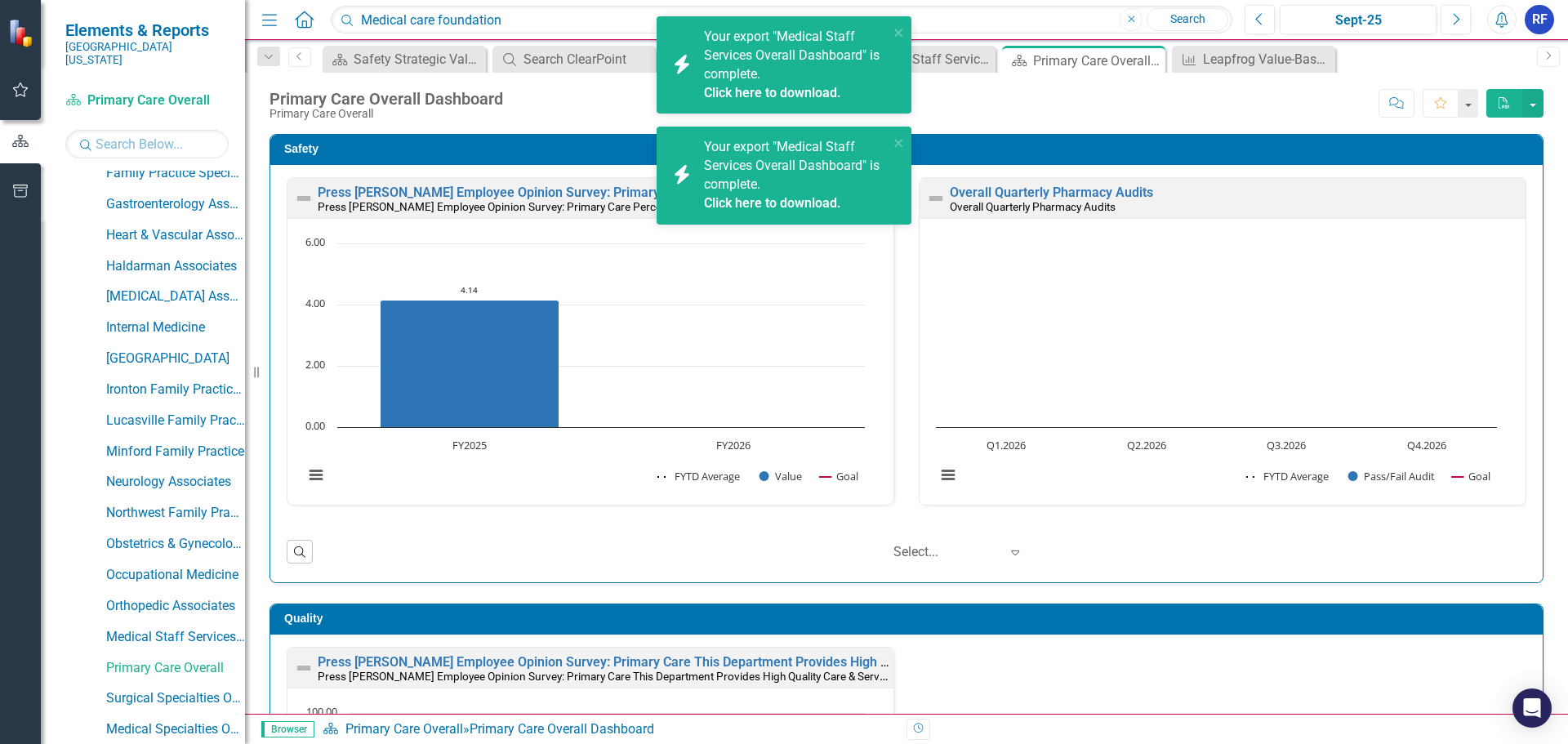
click at [794, 91] on link "Click here to download." at bounding box center [773, 92] width 137 height 16
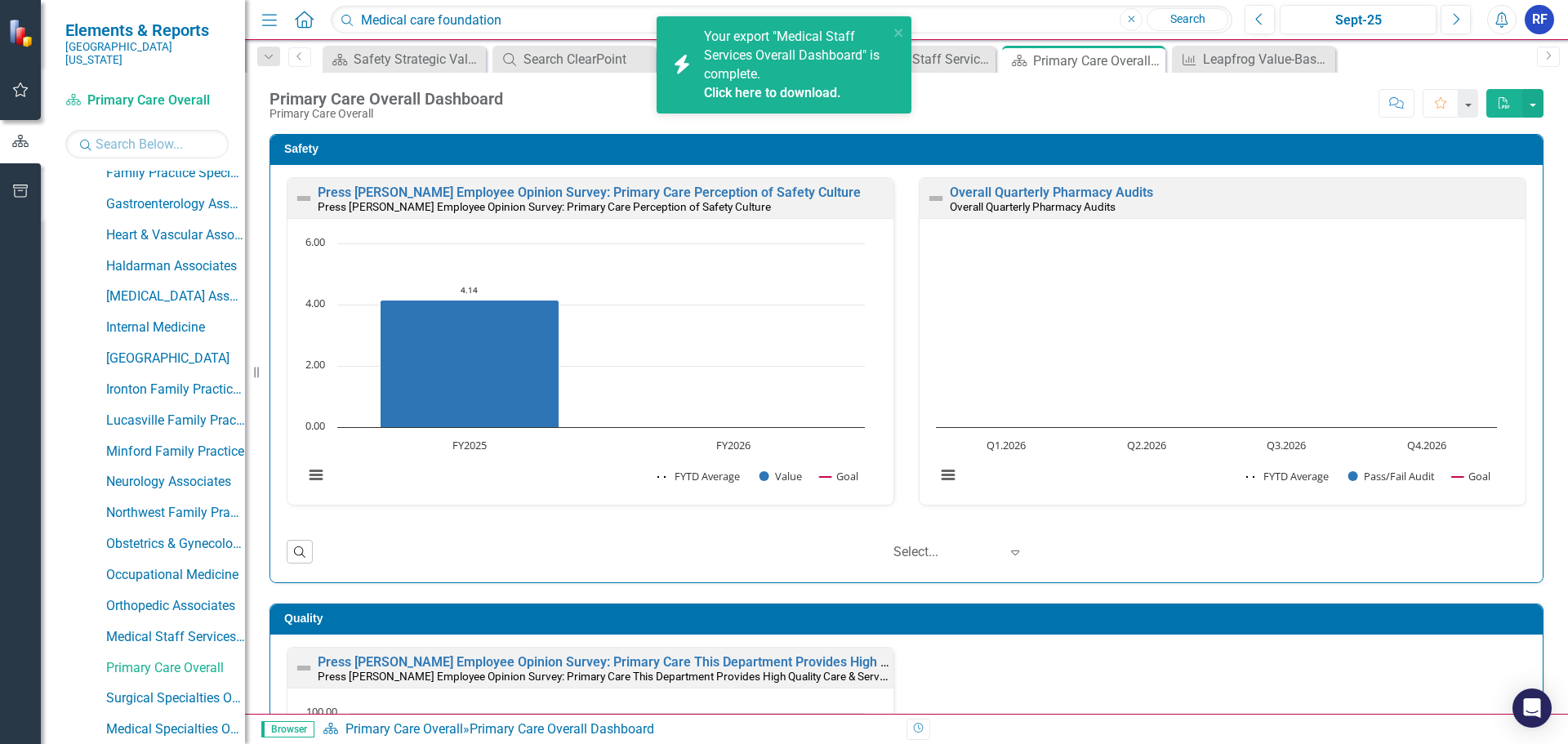
click at [770, 90] on link "Click here to download." at bounding box center [773, 92] width 137 height 16
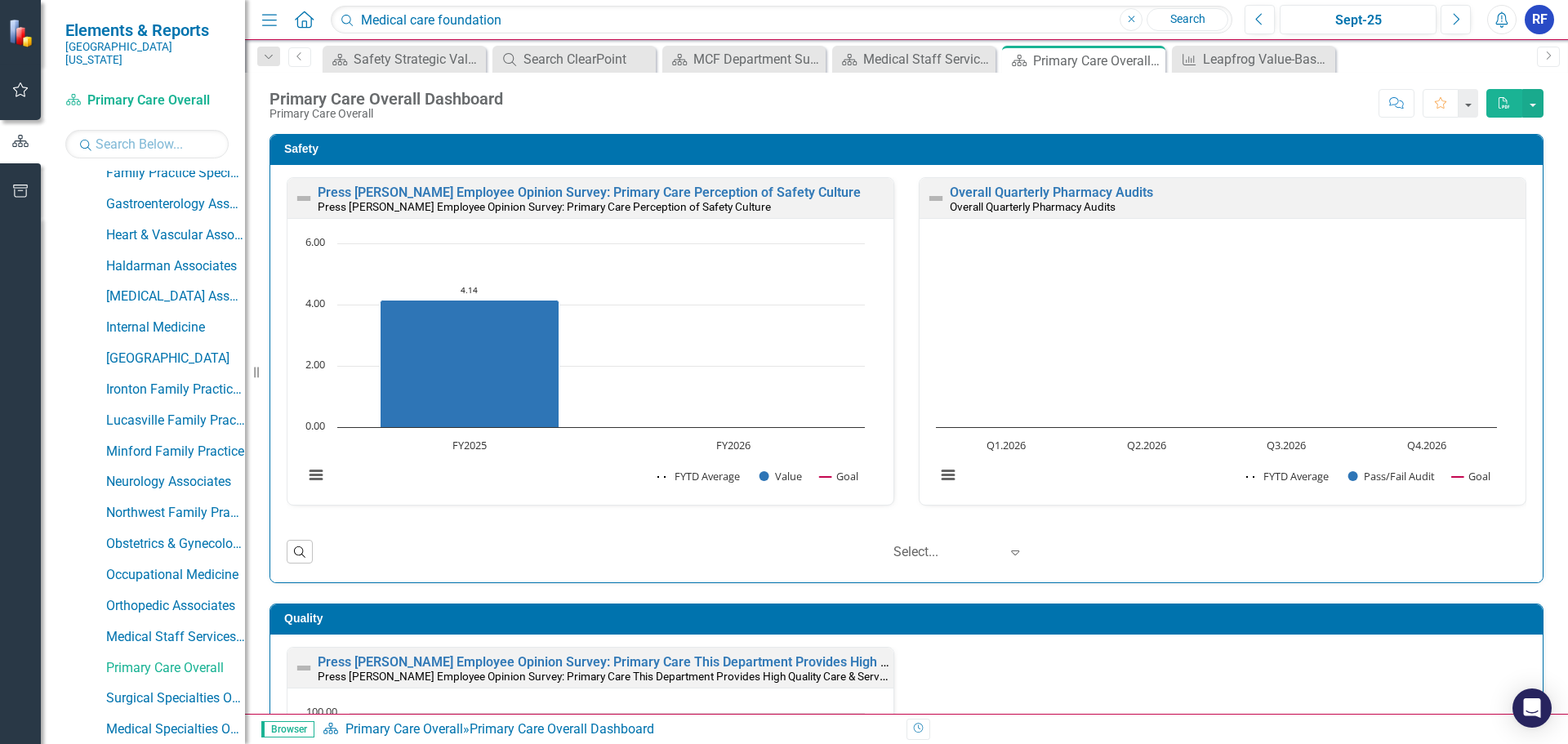
click at [1508, 105] on icon "PDF" at bounding box center [1505, 103] width 15 height 11
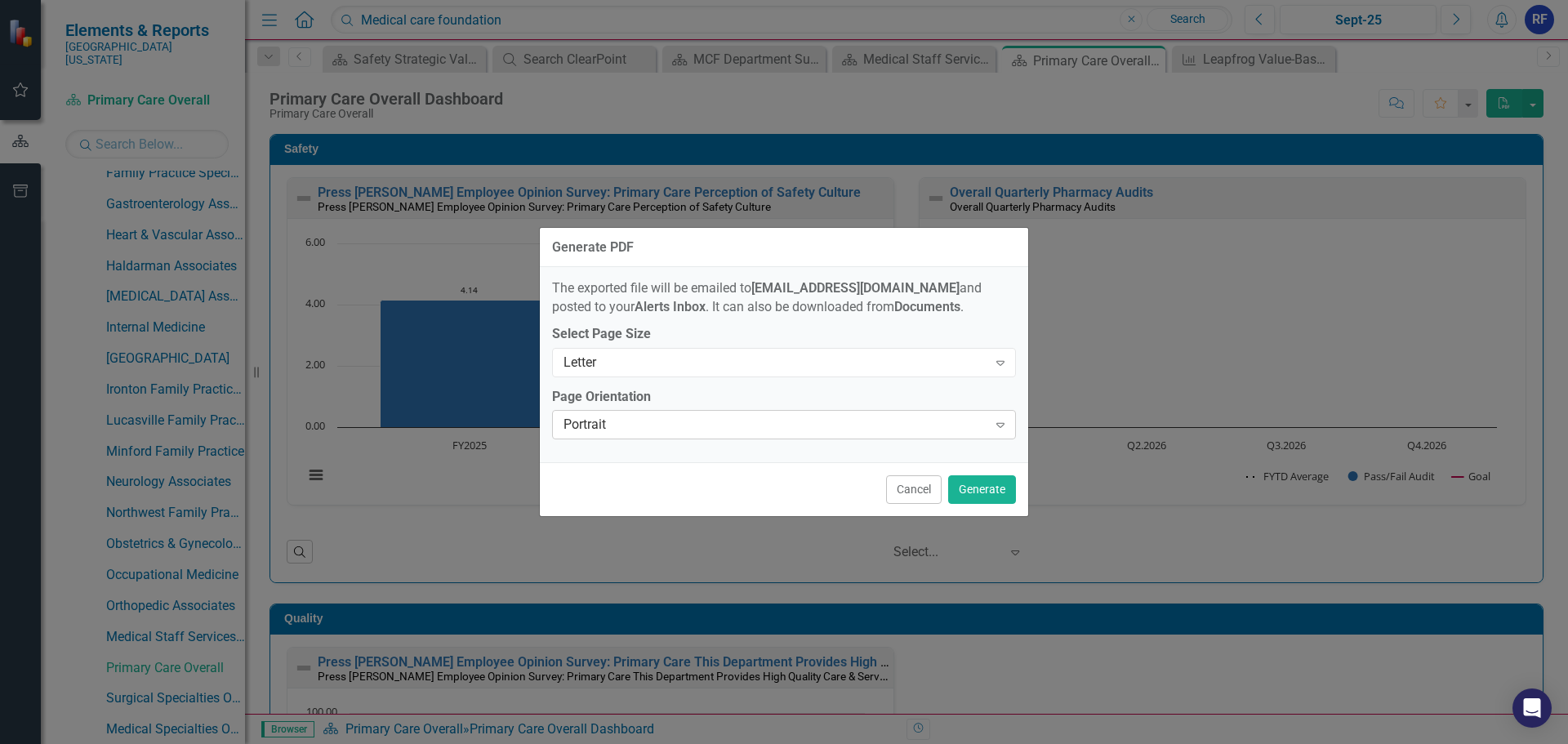
click at [1006, 421] on icon "Expand" at bounding box center [1000, 424] width 17 height 13
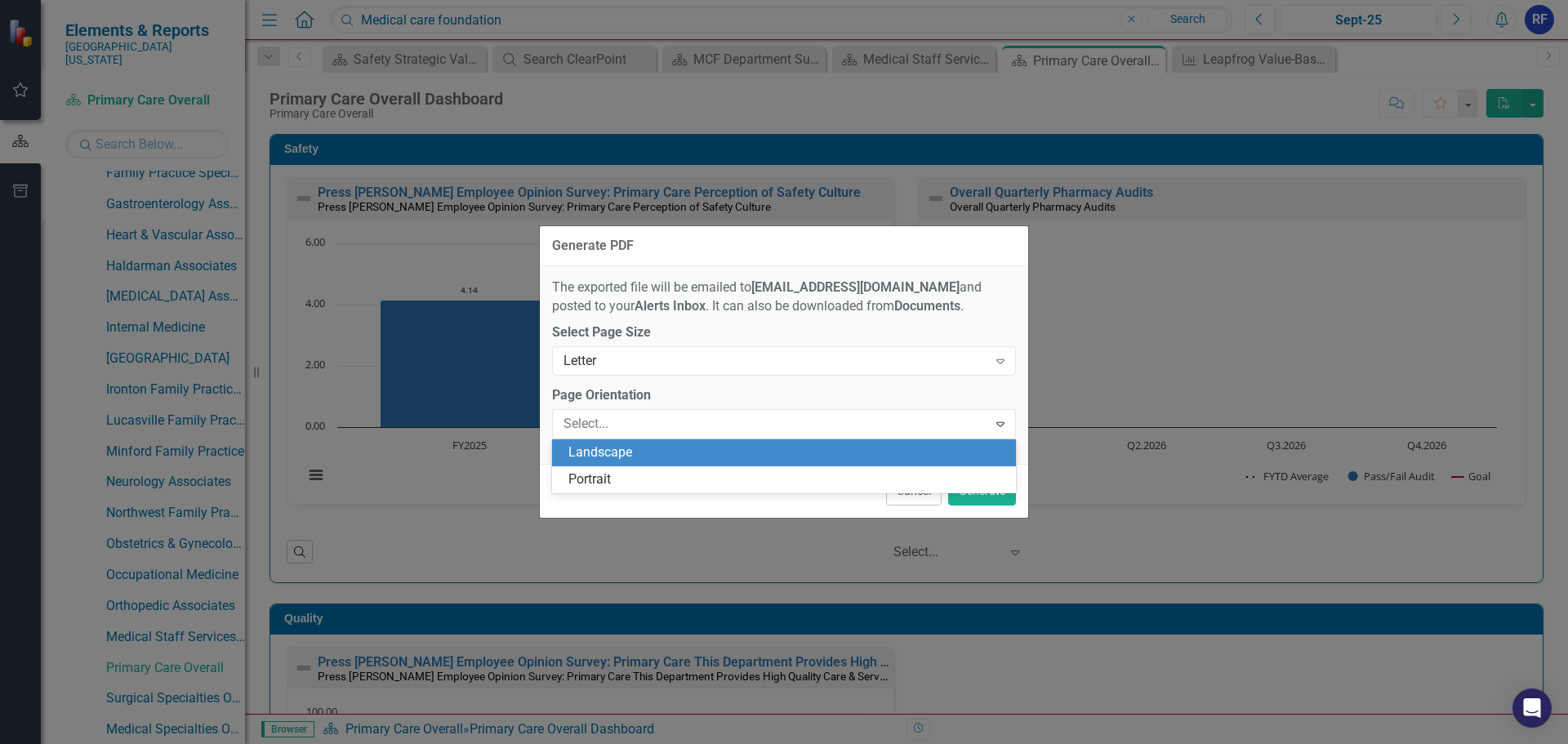
drag, startPoint x: 612, startPoint y: 450, endPoint x: 962, endPoint y: 523, distance: 357.5
click at [621, 451] on div "Landscape" at bounding box center [787, 452] width 438 height 19
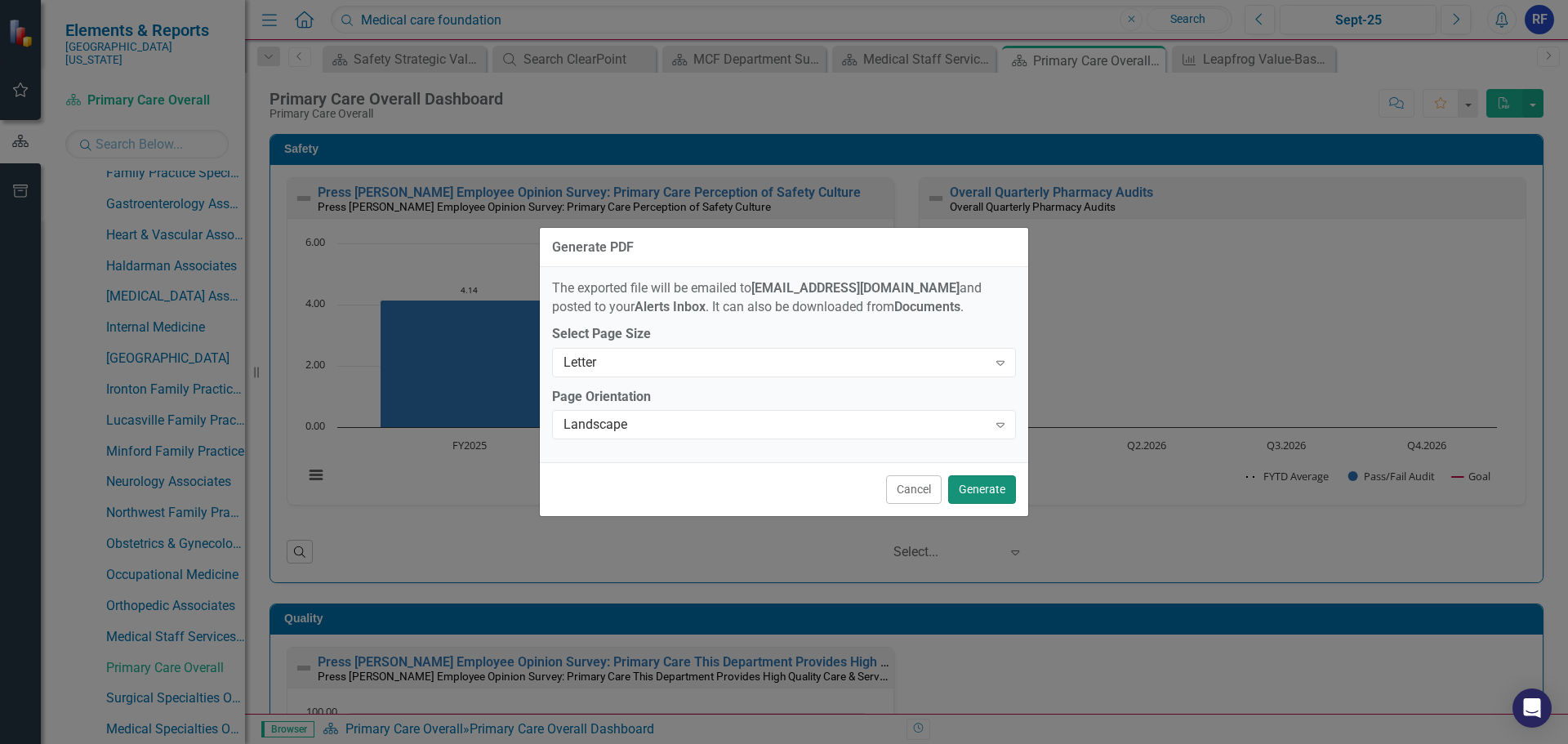
click at [988, 489] on button "Generate" at bounding box center [982, 489] width 68 height 29
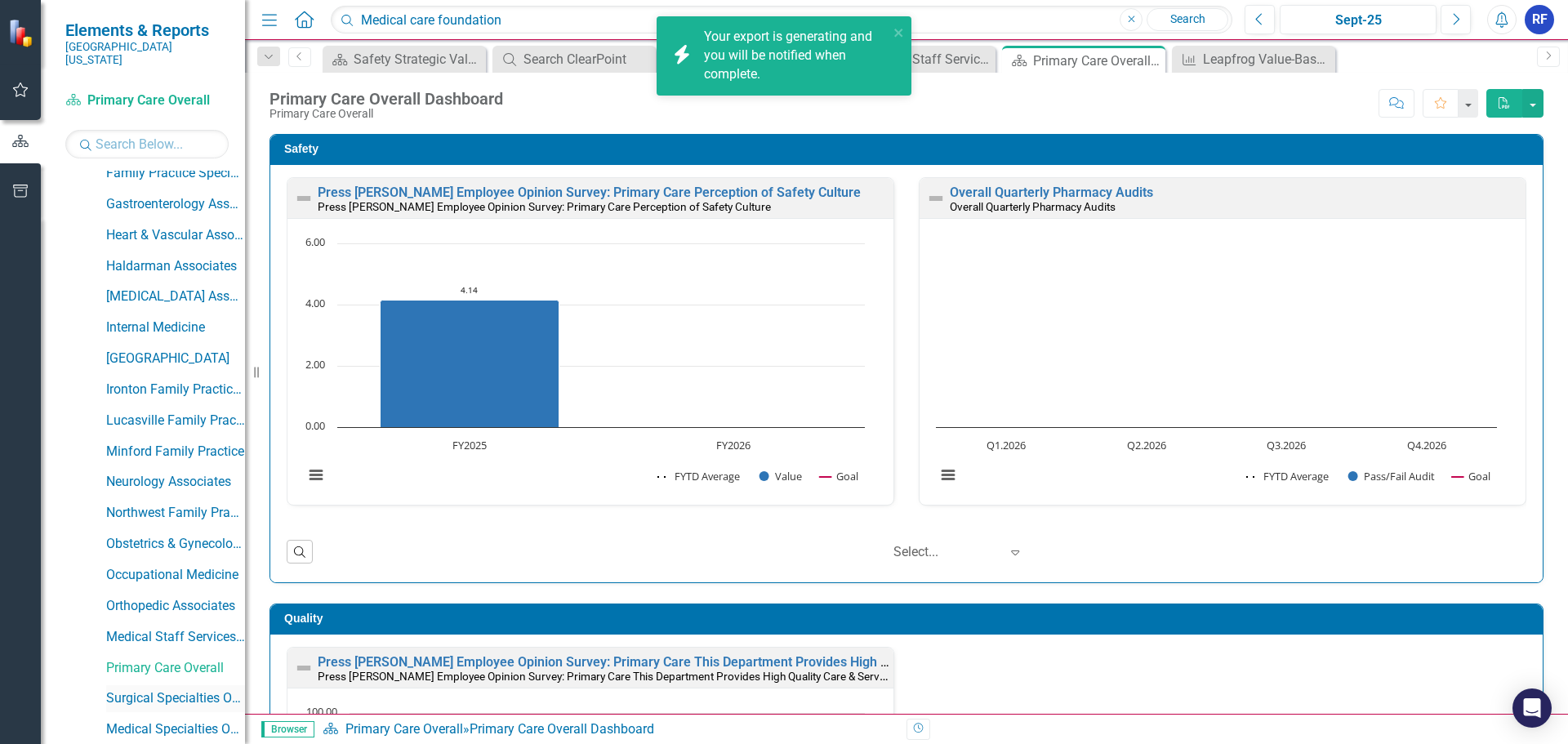
click at [141, 689] on link "Surgical Specialties Overall" at bounding box center [175, 698] width 138 height 19
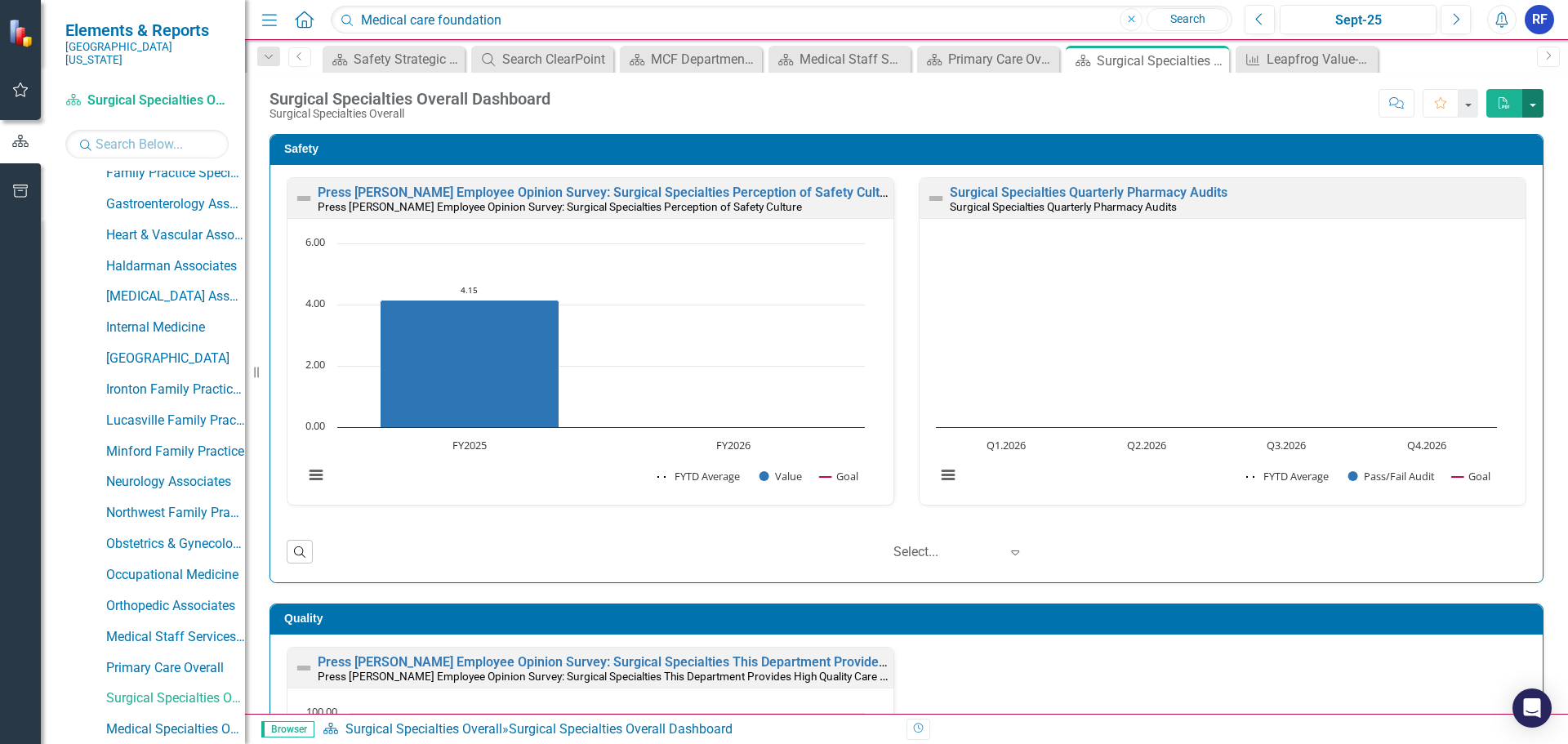
click at [1532, 103] on button "button" at bounding box center [1533, 103] width 21 height 29
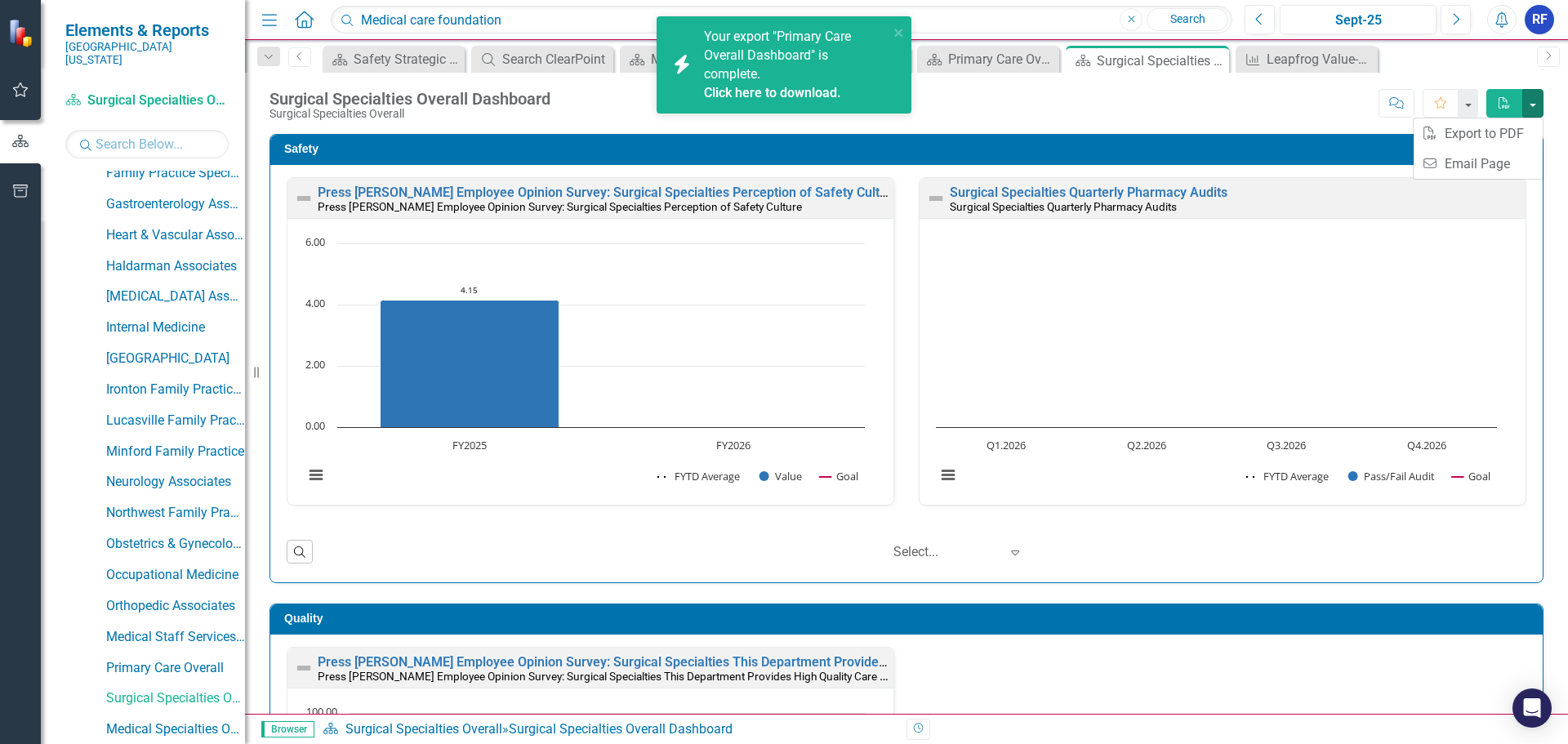
click at [781, 91] on link "Click here to download." at bounding box center [773, 92] width 137 height 16
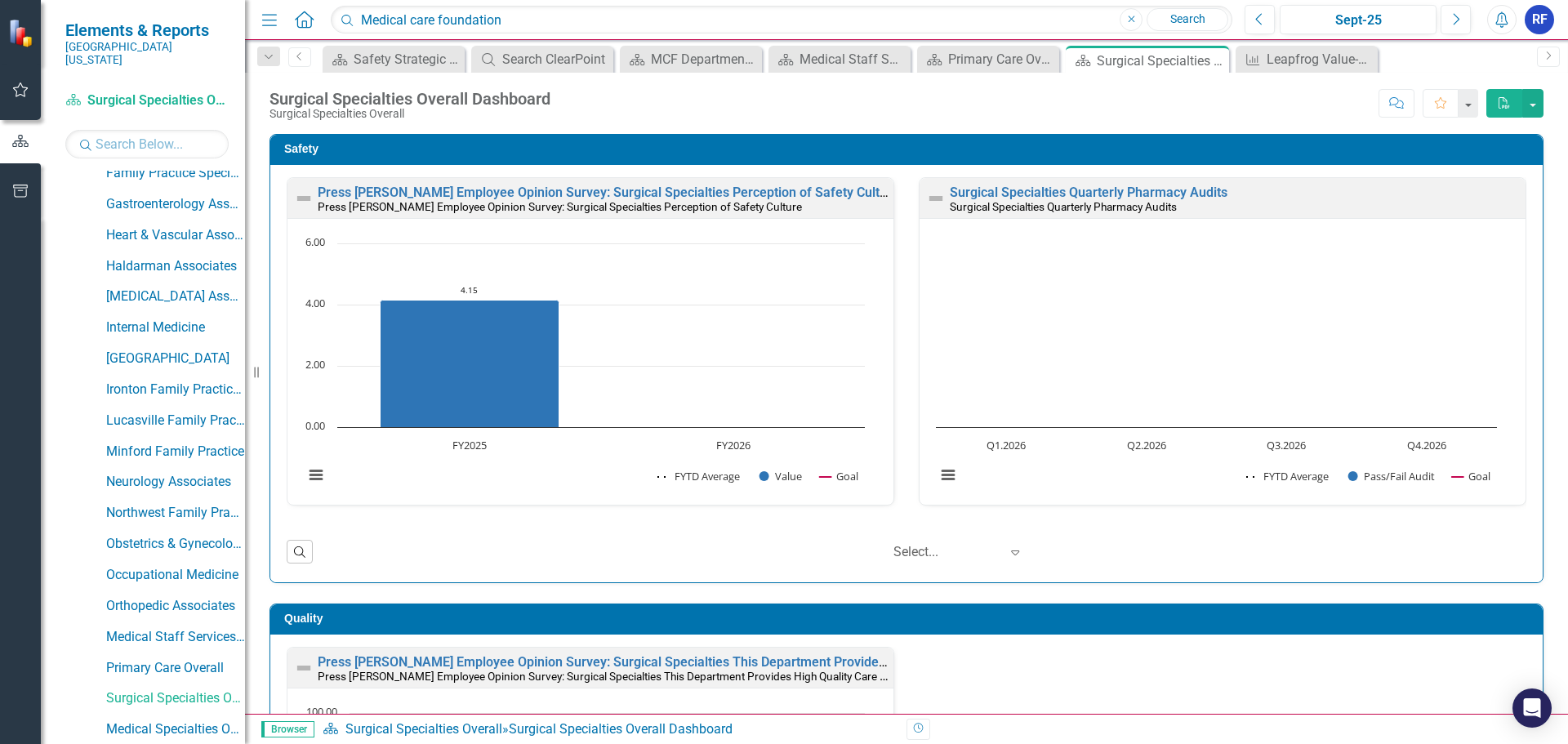
click at [1156, 390] on rect "Interactive chart" at bounding box center [1217, 368] width 578 height 266
click at [1509, 105] on icon "button" at bounding box center [1504, 103] width 11 height 11
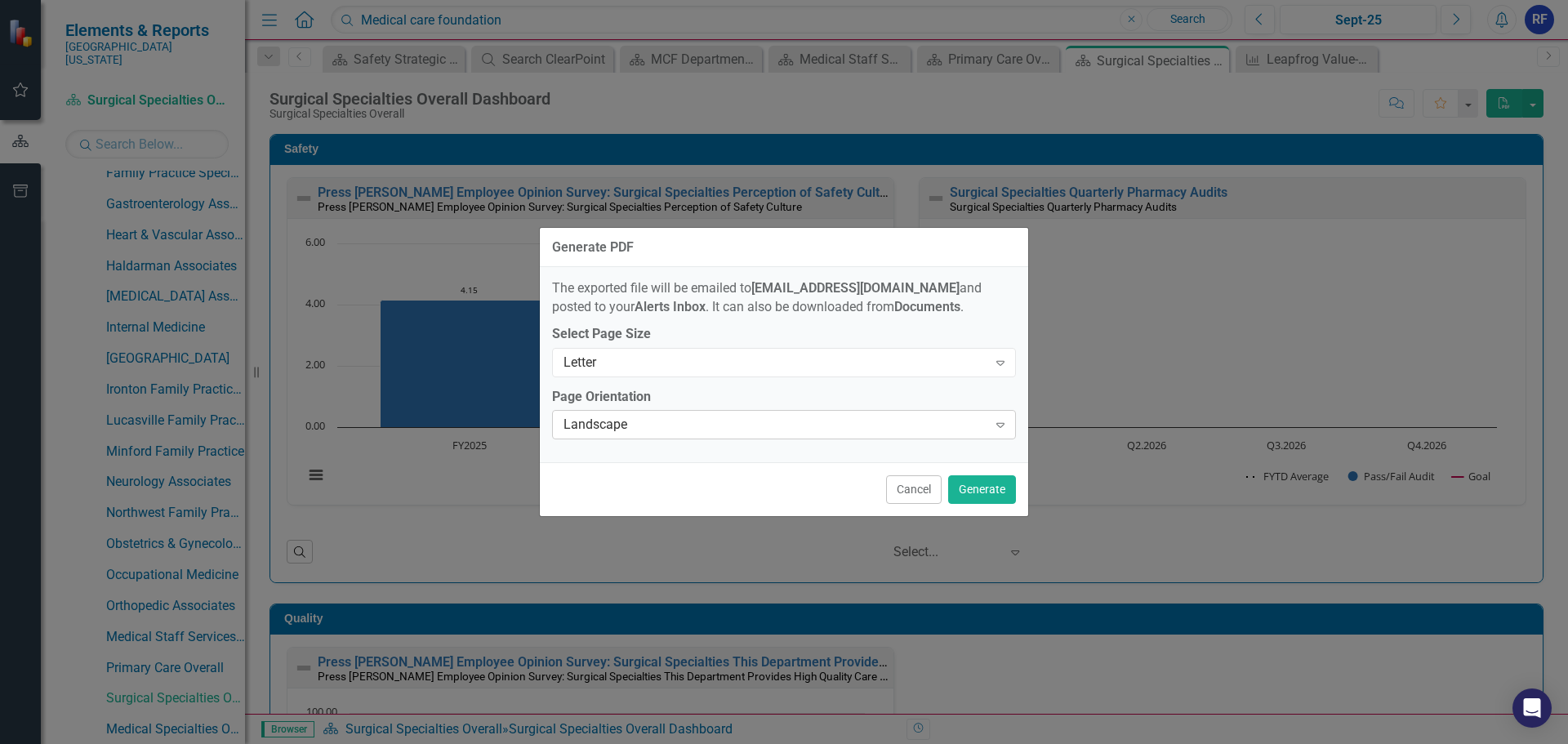
click at [1004, 425] on icon "Expand" at bounding box center [1000, 424] width 17 height 13
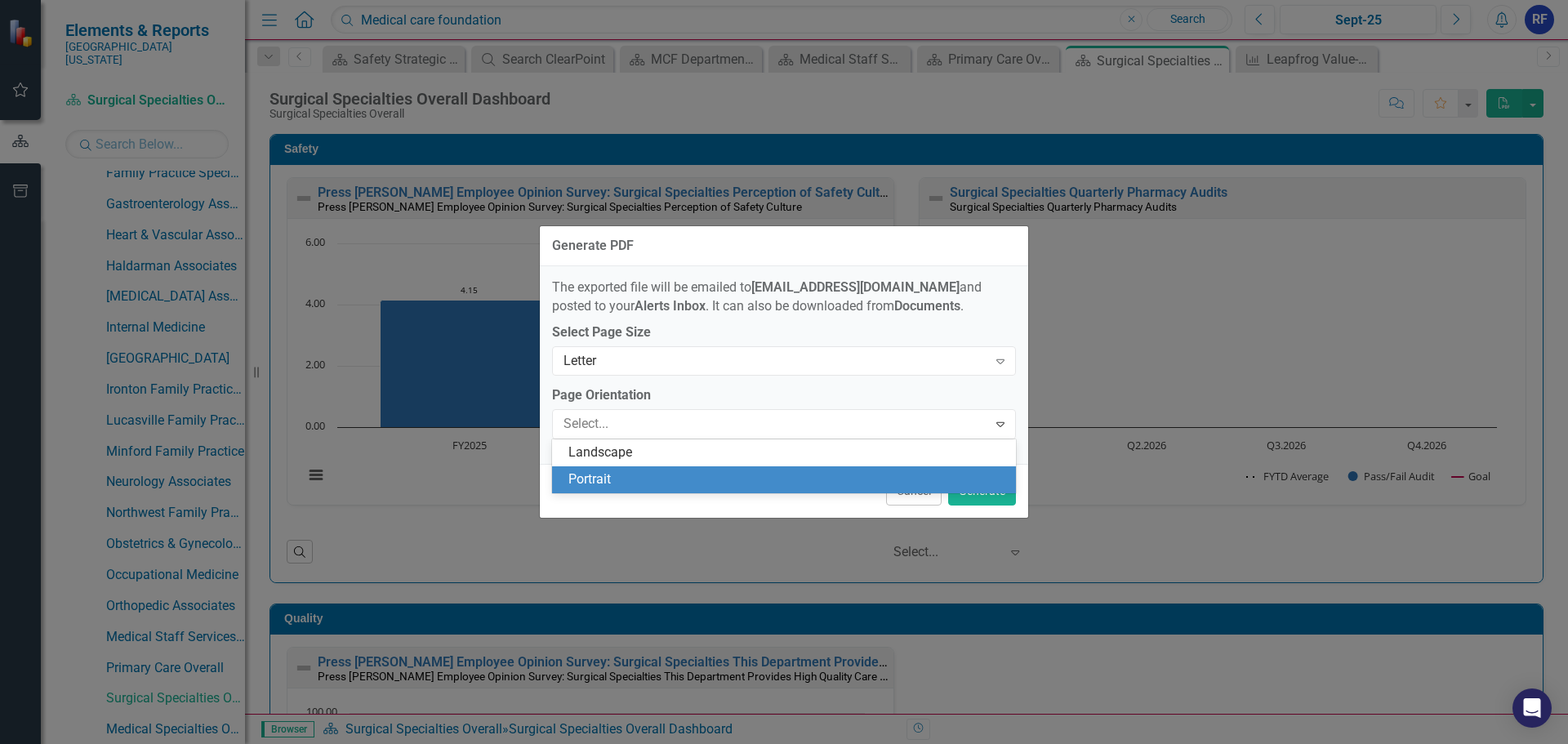
click at [647, 486] on div "Portrait" at bounding box center [787, 479] width 438 height 19
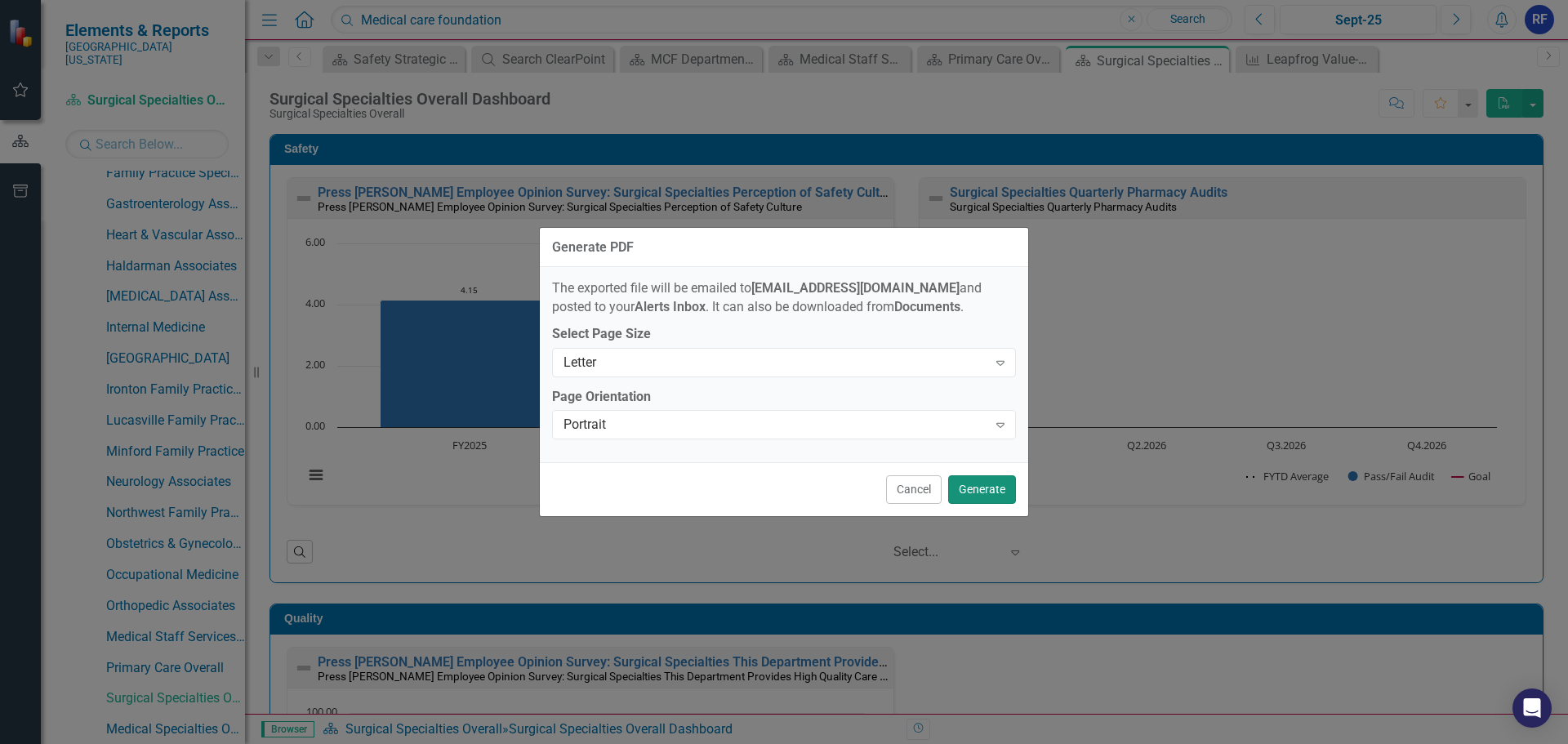
click at [993, 494] on button "Generate" at bounding box center [982, 489] width 68 height 29
click at [182, 720] on link "Medical Specialties Overall" at bounding box center [175, 729] width 138 height 19
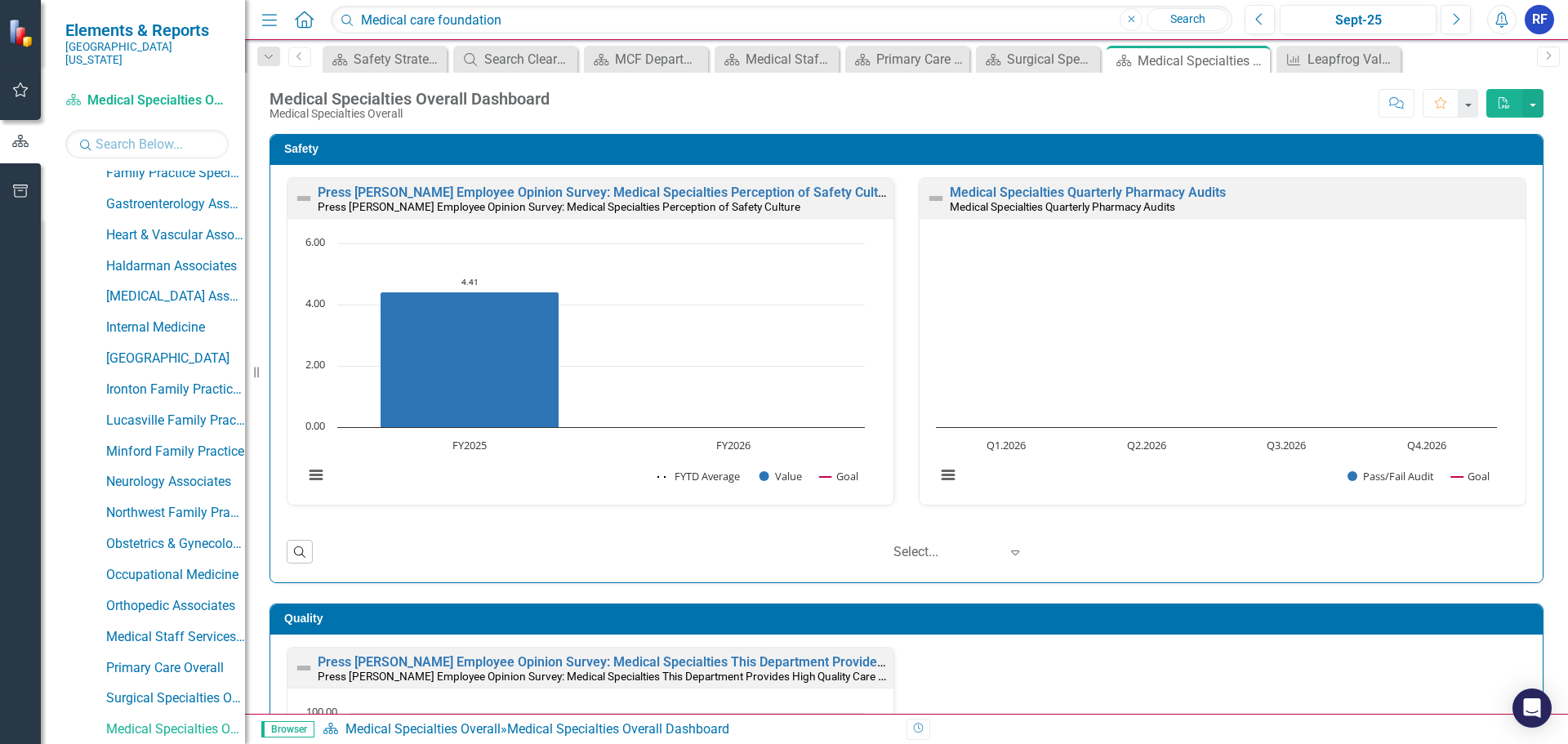
click at [1506, 107] on icon "PDF" at bounding box center [1505, 103] width 15 height 11
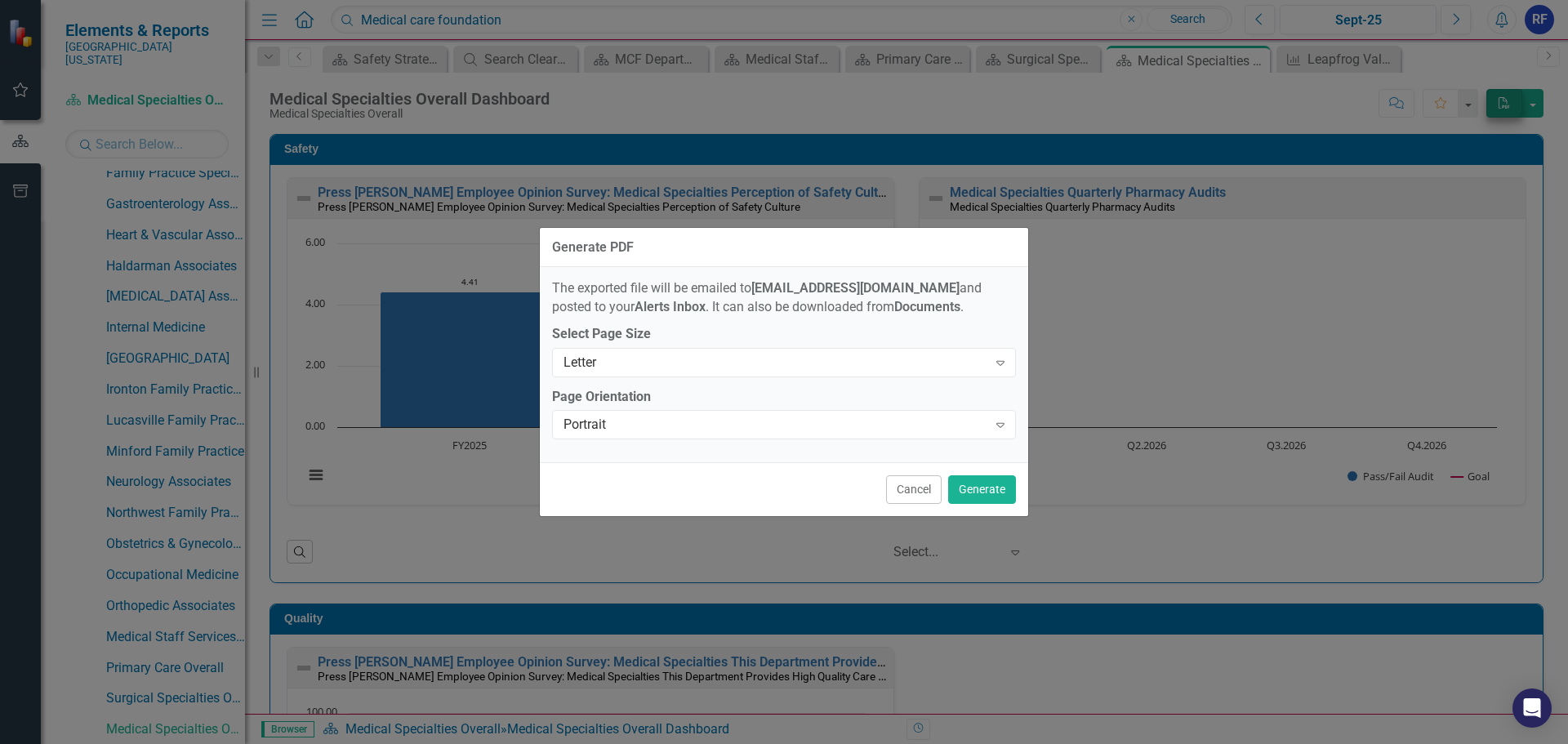
click at [899, 425] on div "Portrait" at bounding box center [776, 425] width 424 height 19
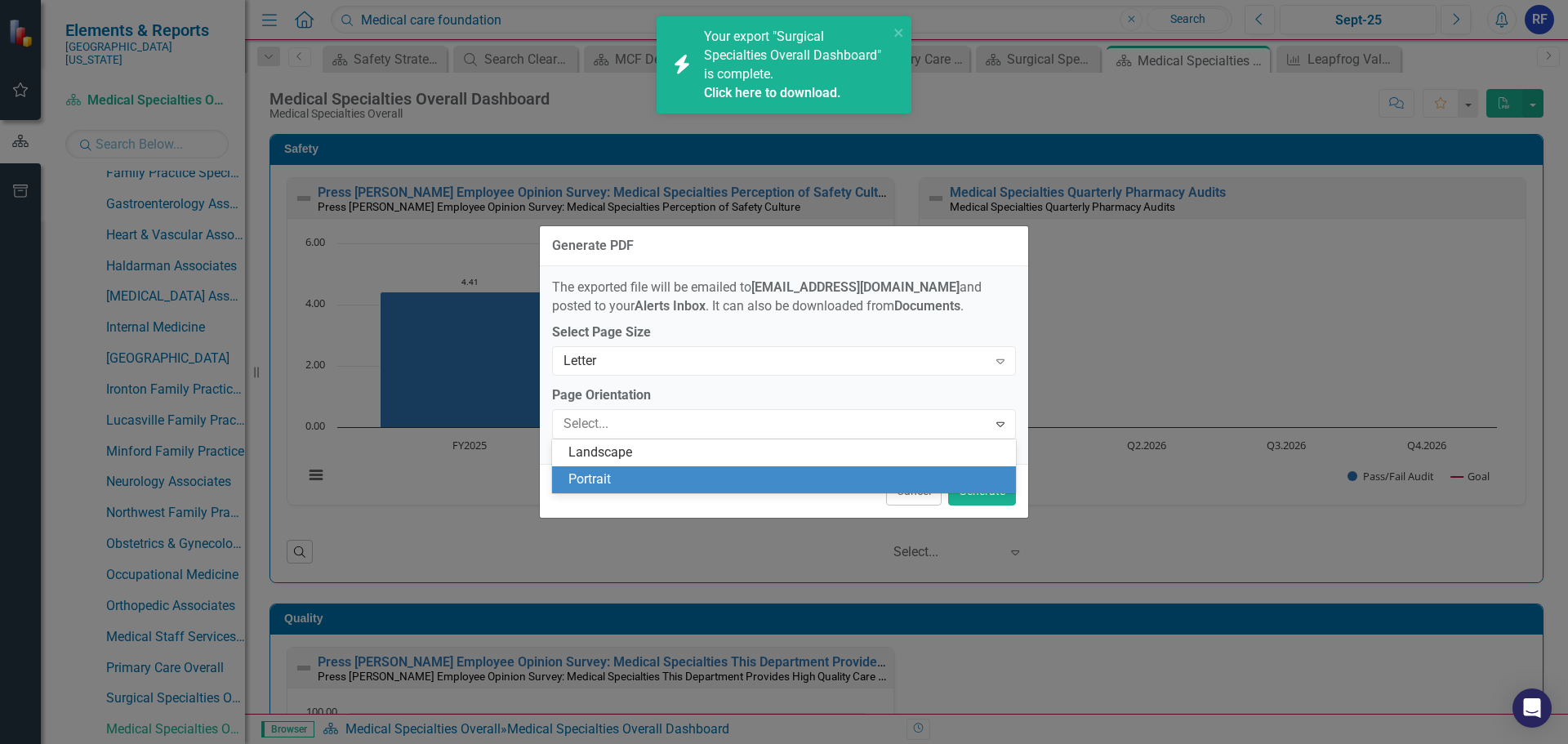
click at [688, 484] on div "Portrait" at bounding box center [787, 479] width 438 height 19
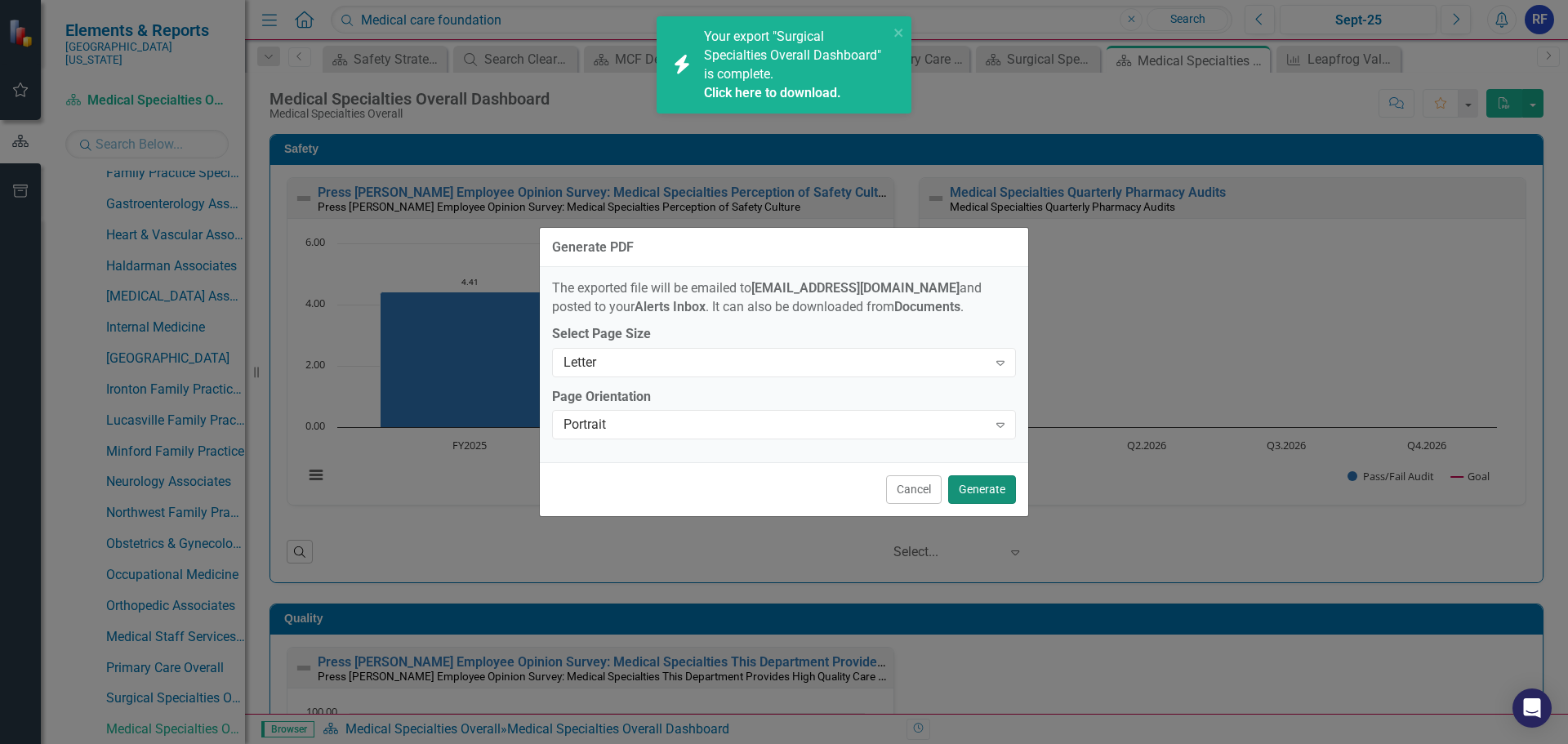
click at [998, 491] on button "Generate" at bounding box center [982, 489] width 68 height 29
click at [809, 90] on link "Click here to download." at bounding box center [773, 92] width 137 height 16
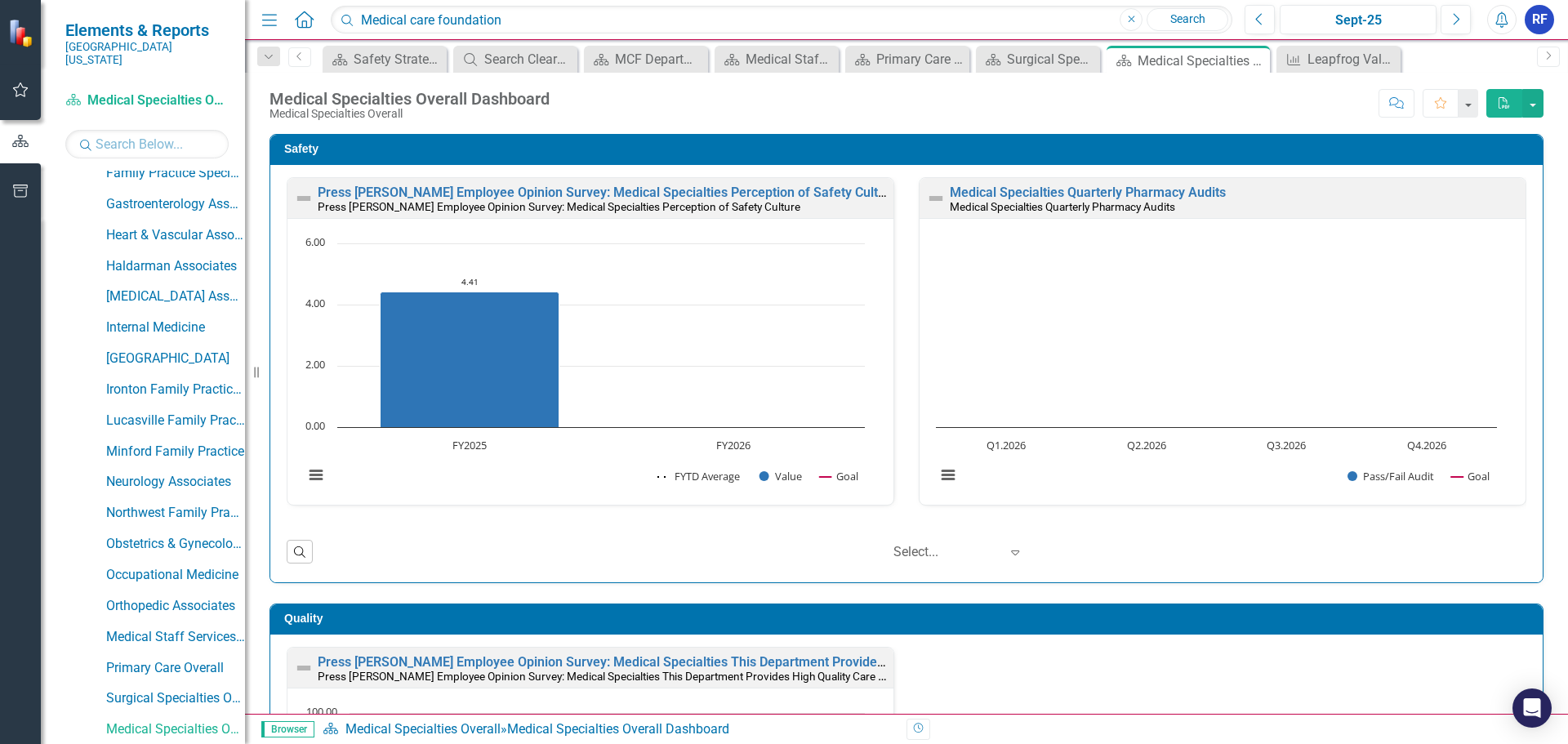
scroll to position [1, 0]
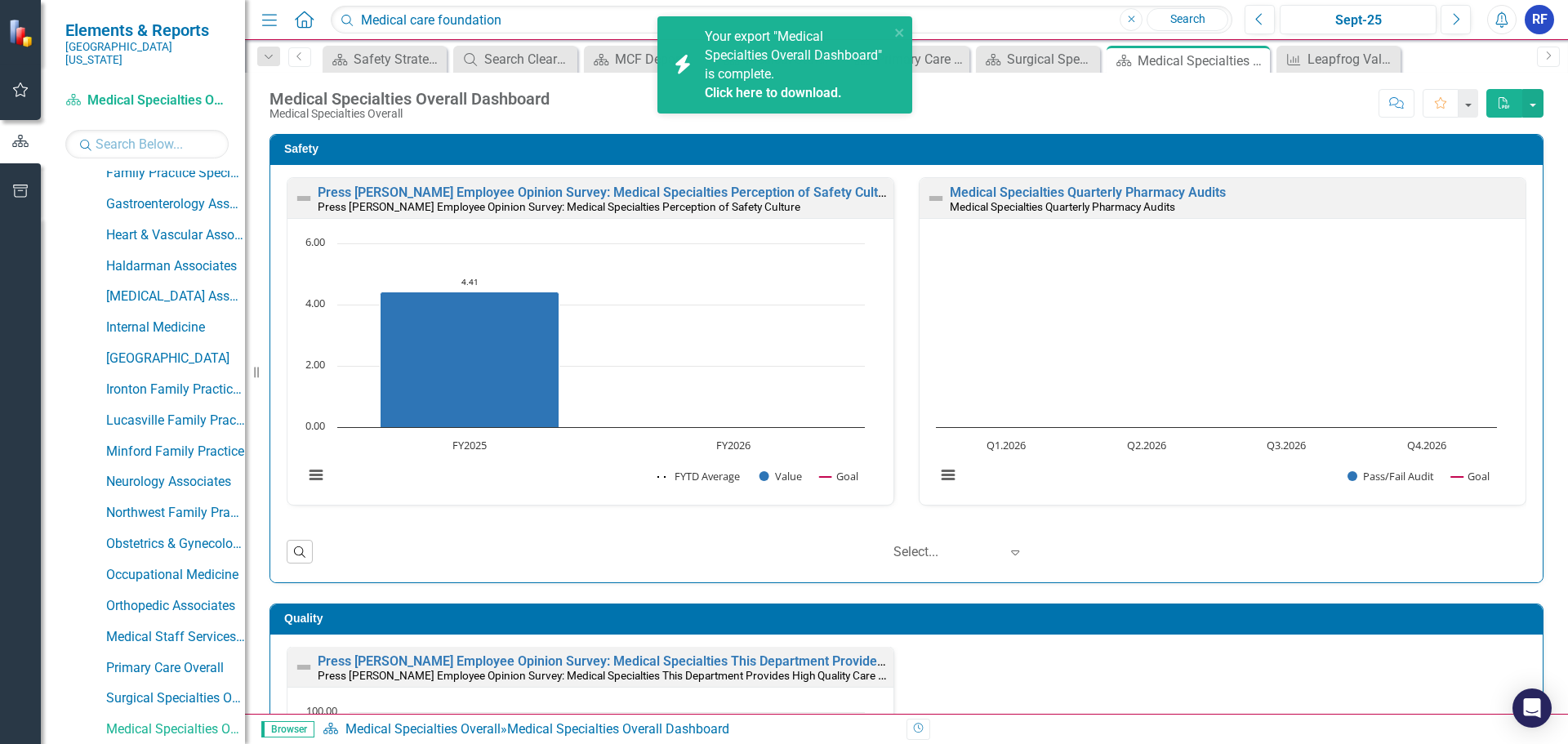
click at [801, 91] on link "Click here to download." at bounding box center [774, 92] width 137 height 16
